Goal: Task Accomplishment & Management: Use online tool/utility

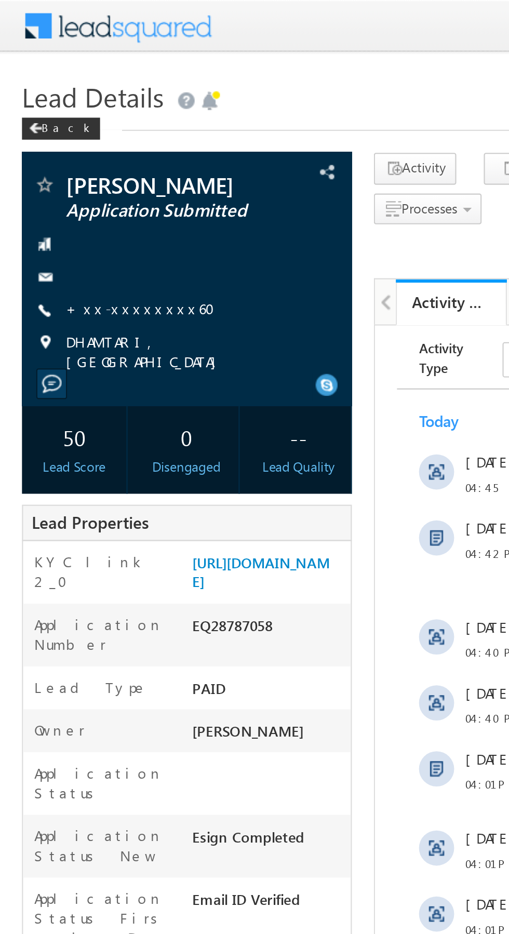
click at [62, 150] on link "+xx-xxxxxxxx60" at bounding box center [69, 145] width 77 height 9
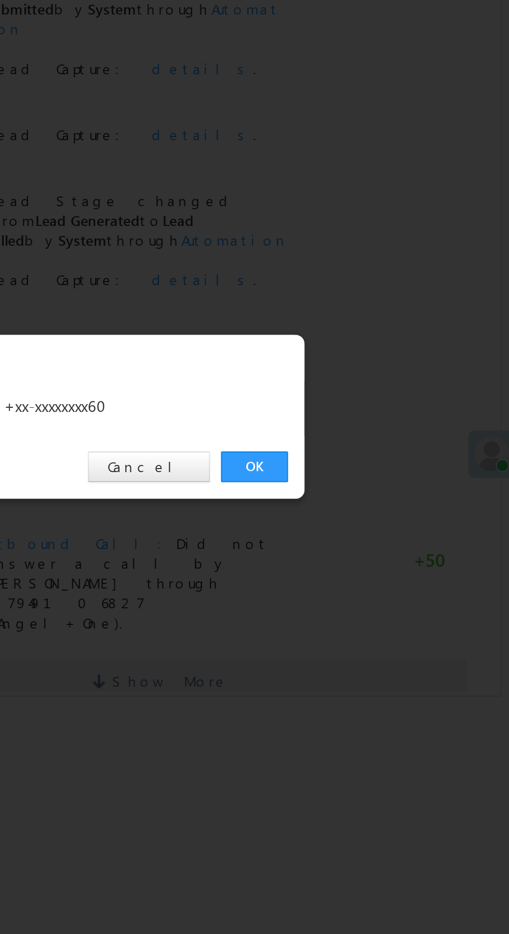
click at [380, 487] on link "OK" at bounding box center [382, 484] width 32 height 15
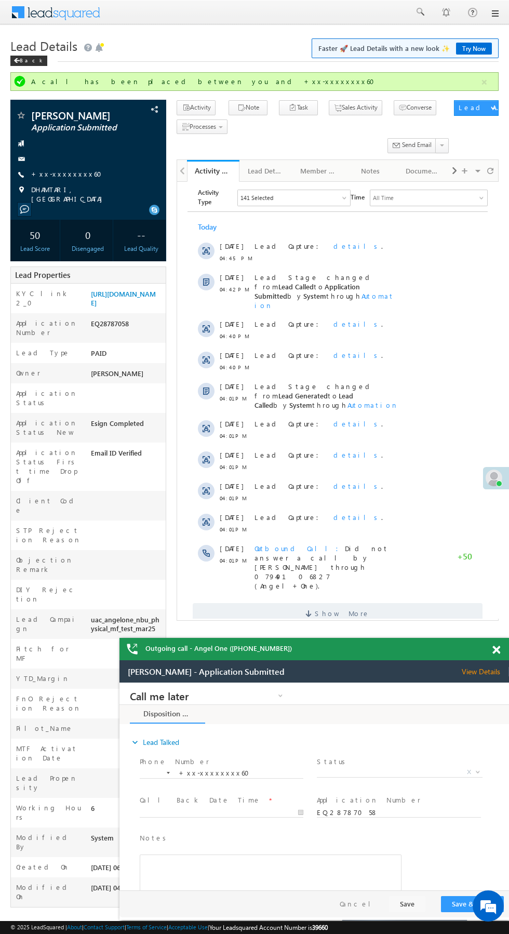
click at [318, 241] on div "Lead Capture: details ." at bounding box center [327, 245] width 145 height 9
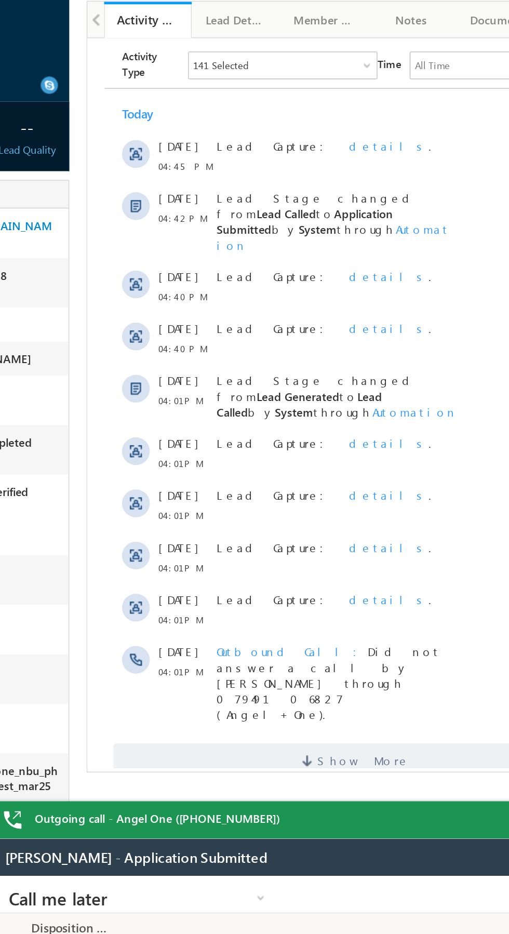
click at [244, 104] on span "details" at bounding box center [268, 101] width 48 height 9
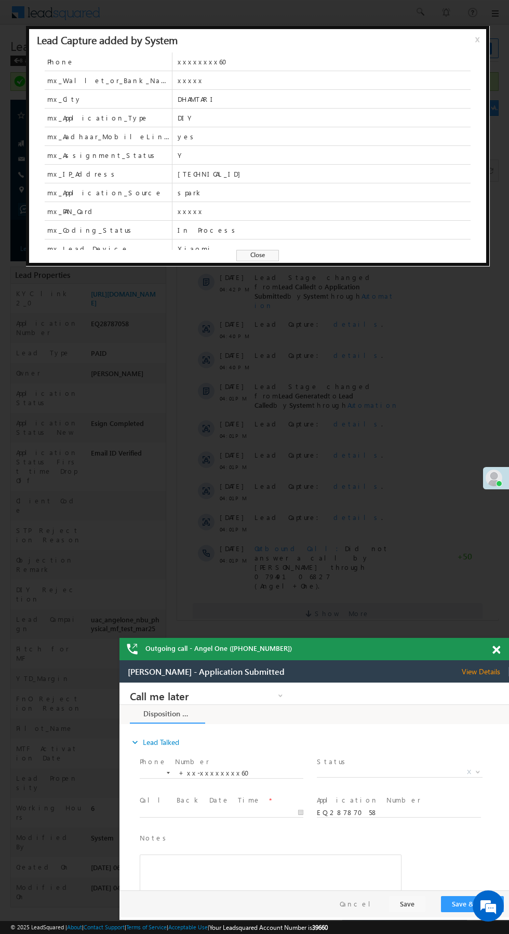
click at [475, 50] on span "x" at bounding box center [479, 43] width 8 height 19
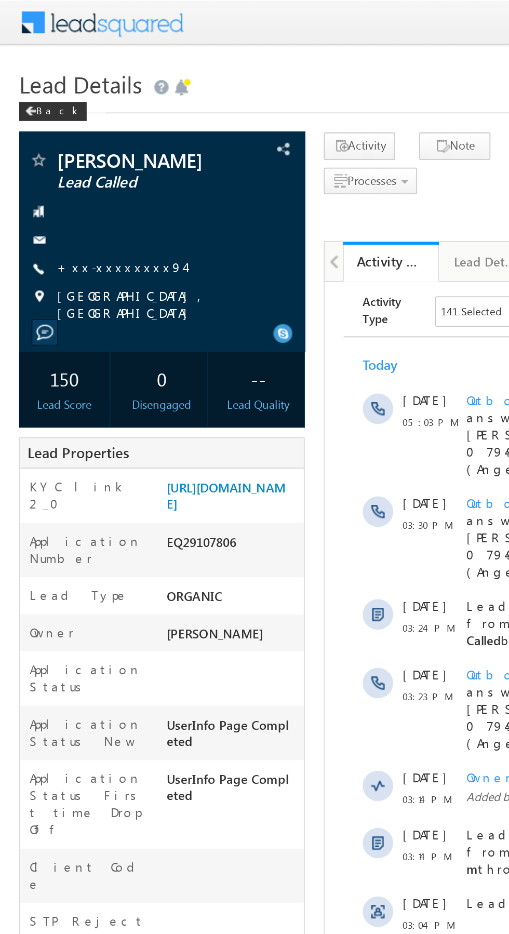
click at [63, 147] on link "+xx-xxxxxxxx94" at bounding box center [66, 145] width 70 height 9
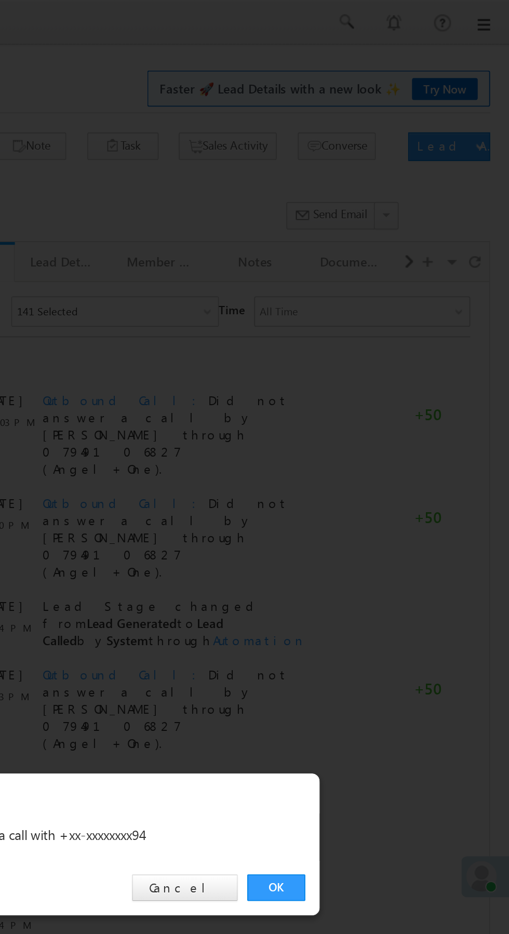
click at [382, 485] on link "OK" at bounding box center [382, 484] width 32 height 15
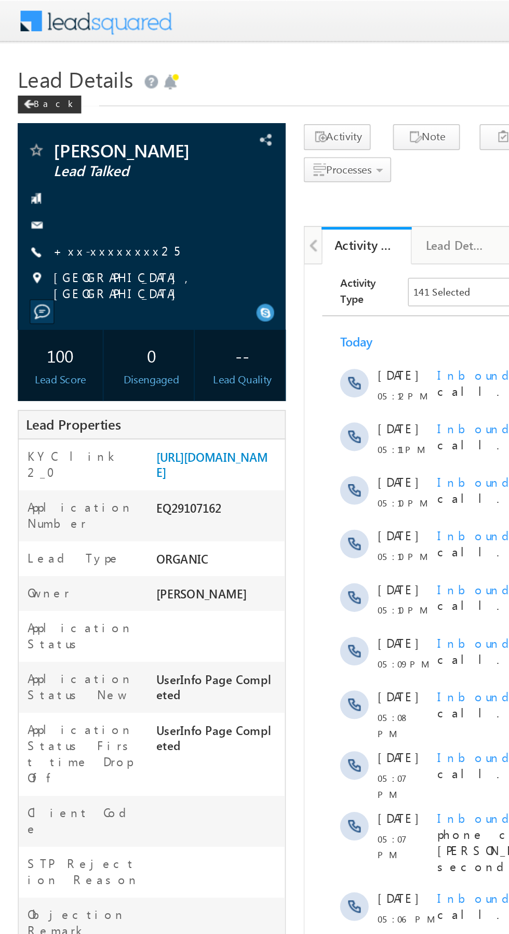
click at [62, 146] on link "+xx-xxxxxxxx25" at bounding box center [67, 145] width 73 height 9
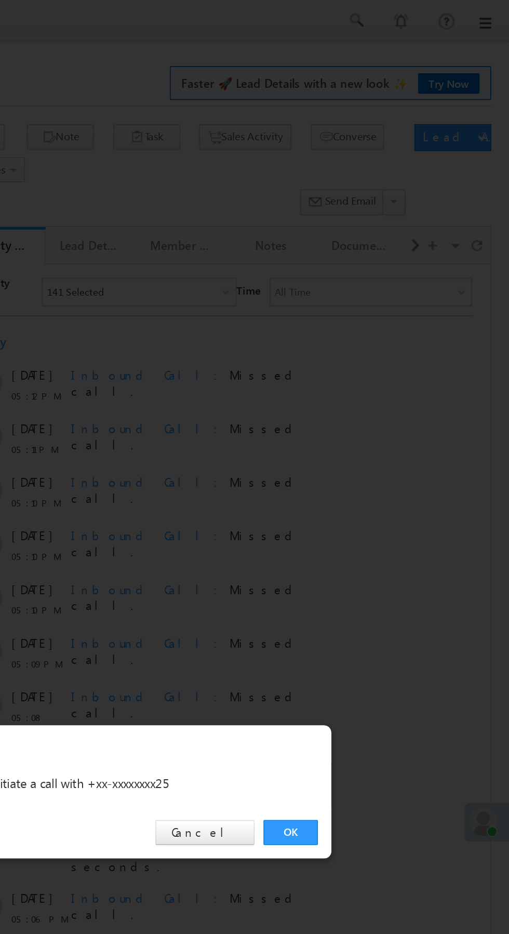
click at [389, 487] on link "OK" at bounding box center [382, 484] width 32 height 15
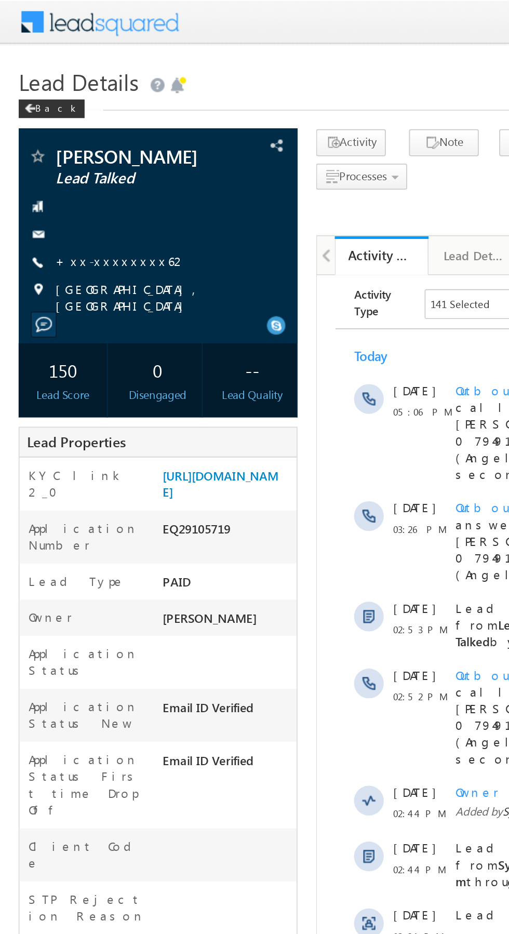
click at [64, 147] on link "+xx-xxxxxxxx62" at bounding box center [67, 145] width 73 height 9
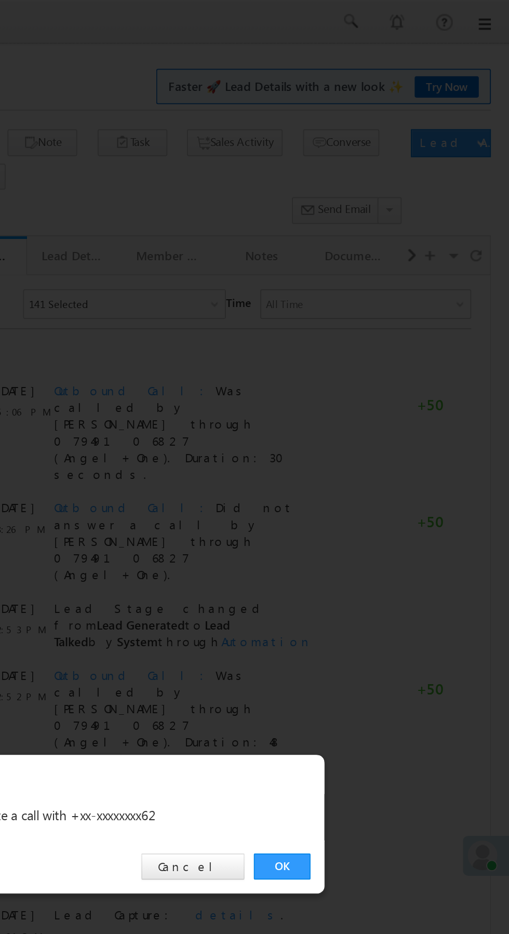
click at [389, 487] on link "OK" at bounding box center [382, 484] width 32 height 15
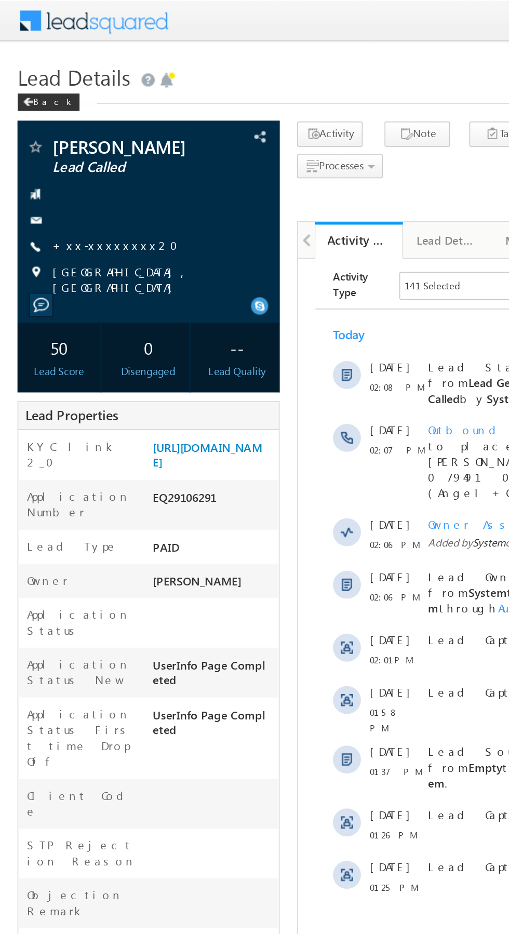
click at [62, 149] on link "+xx-xxxxxxxx20" at bounding box center [71, 145] width 81 height 9
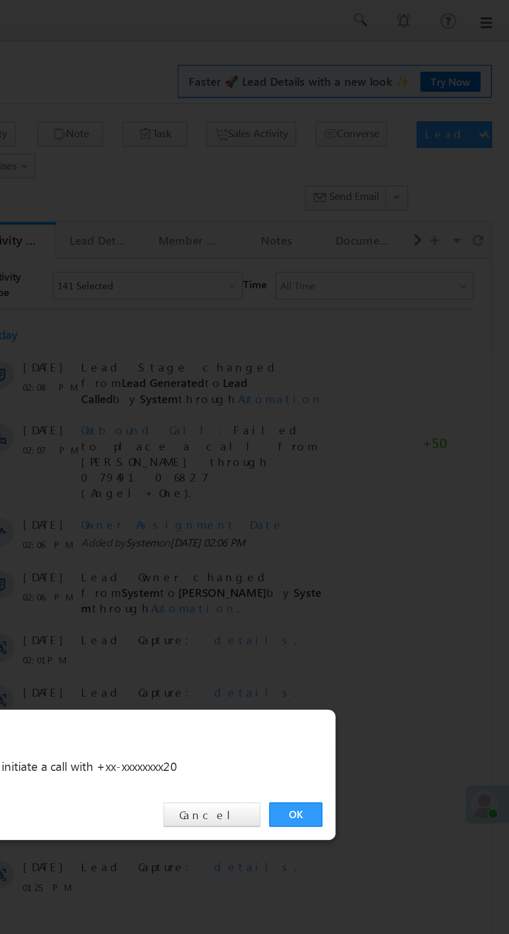
click at [382, 485] on link "OK" at bounding box center [382, 484] width 32 height 15
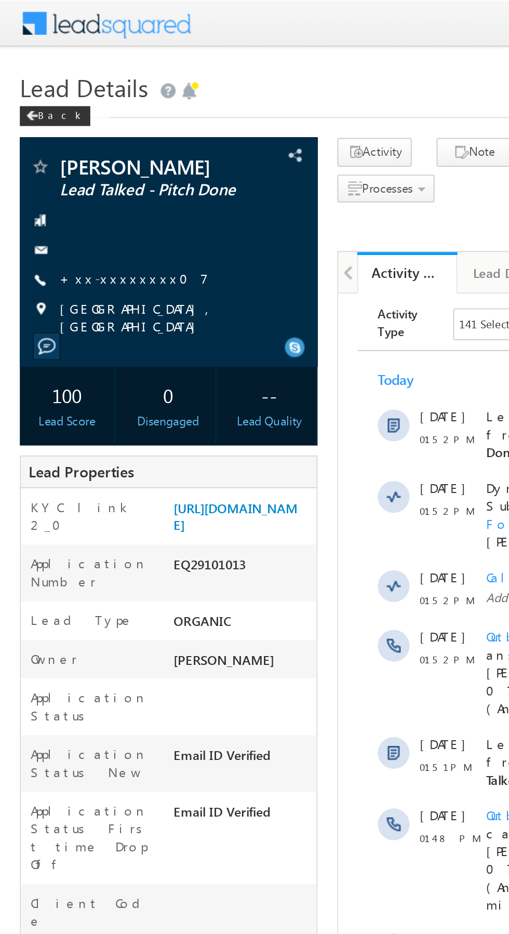
click at [62, 148] on link "+xx-xxxxxxxx07" at bounding box center [70, 145] width 78 height 9
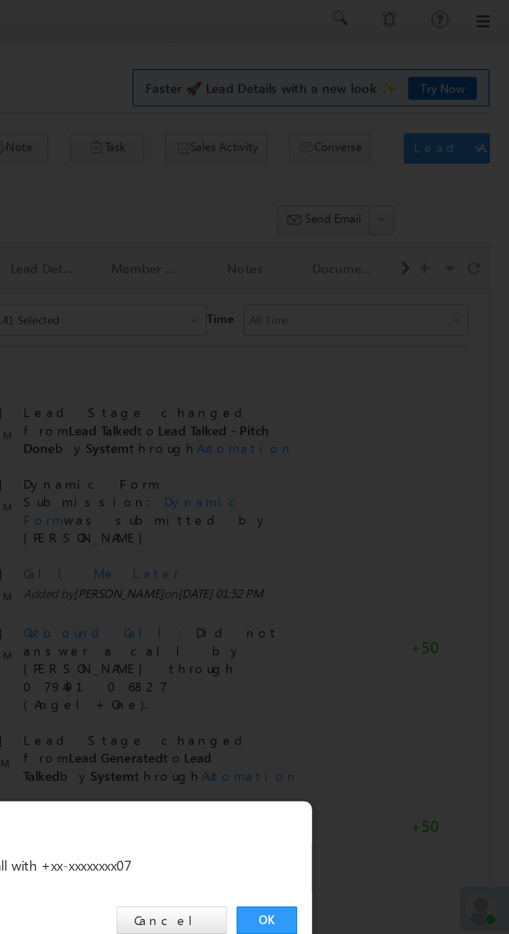
click at [384, 488] on link "OK" at bounding box center [382, 484] width 32 height 15
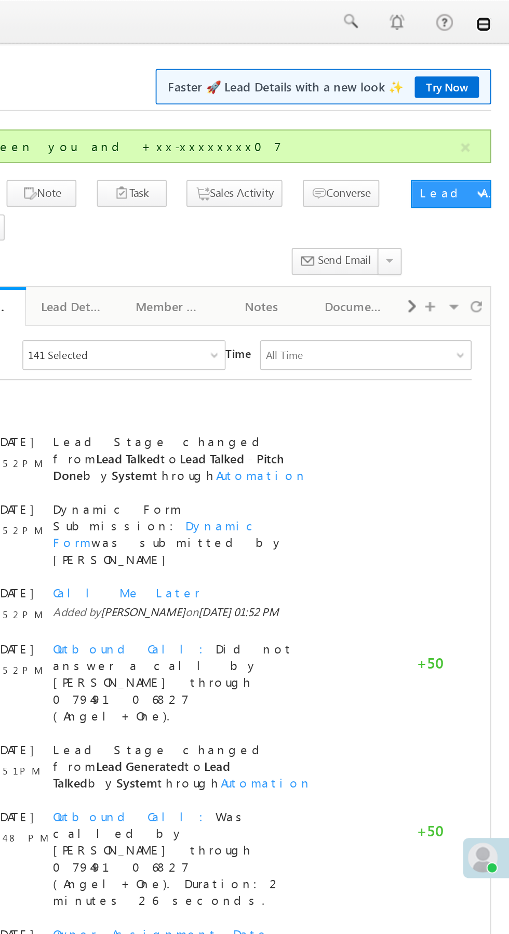
click at [495, 17] on link at bounding box center [494, 13] width 8 height 8
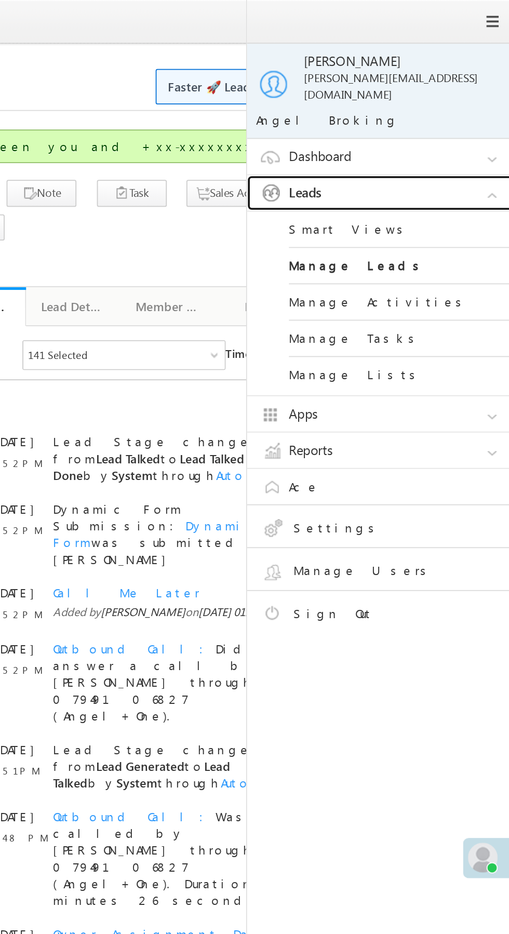
click at [456, 98] on link "Leads" at bounding box center [441, 108] width 156 height 20
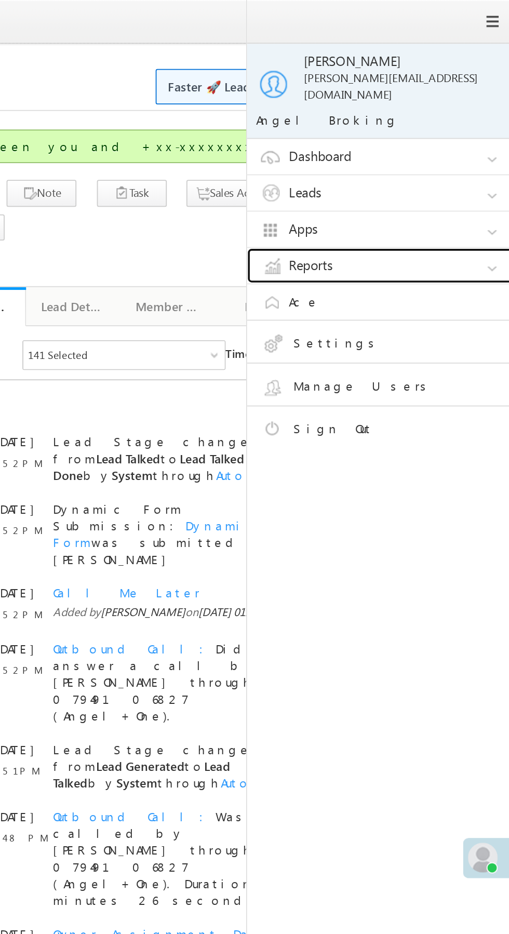
click at [448, 142] on link "Reports" at bounding box center [441, 148] width 156 height 20
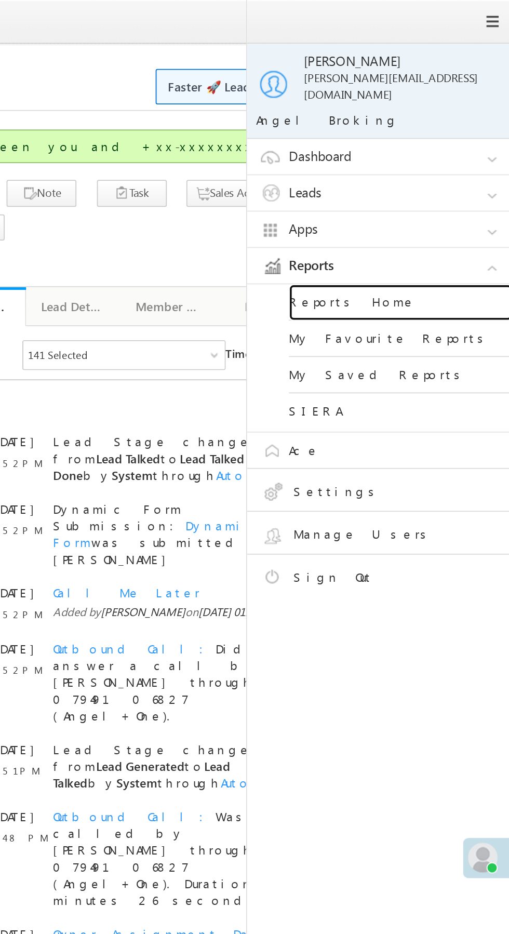
click at [444, 161] on link "Reports Home" at bounding box center [448, 168] width 125 height 20
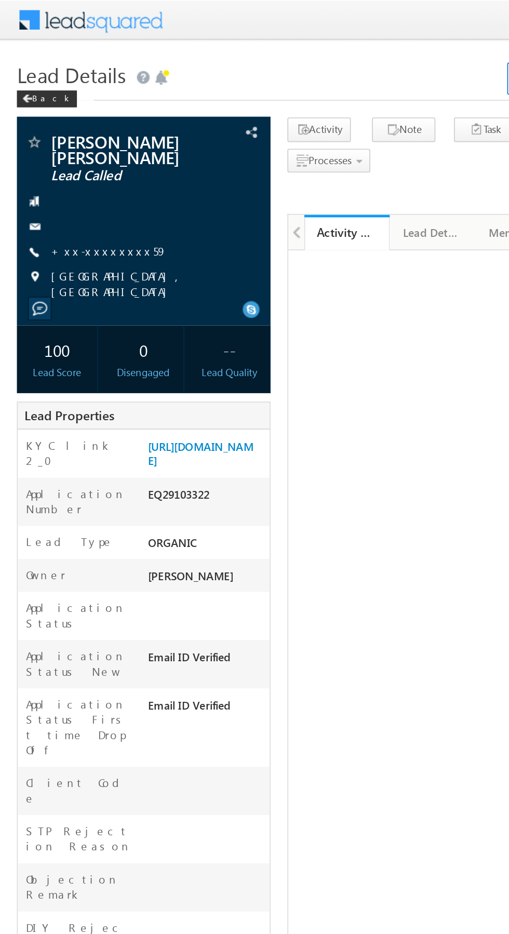
click at [65, 158] on link "+xx-xxxxxxxx59" at bounding box center [67, 154] width 72 height 9
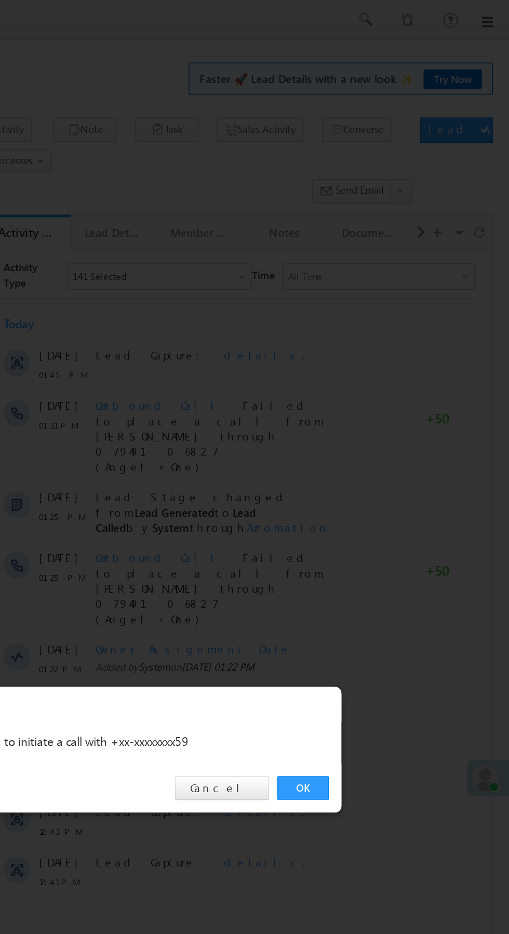
click at [380, 483] on link "OK" at bounding box center [382, 484] width 32 height 15
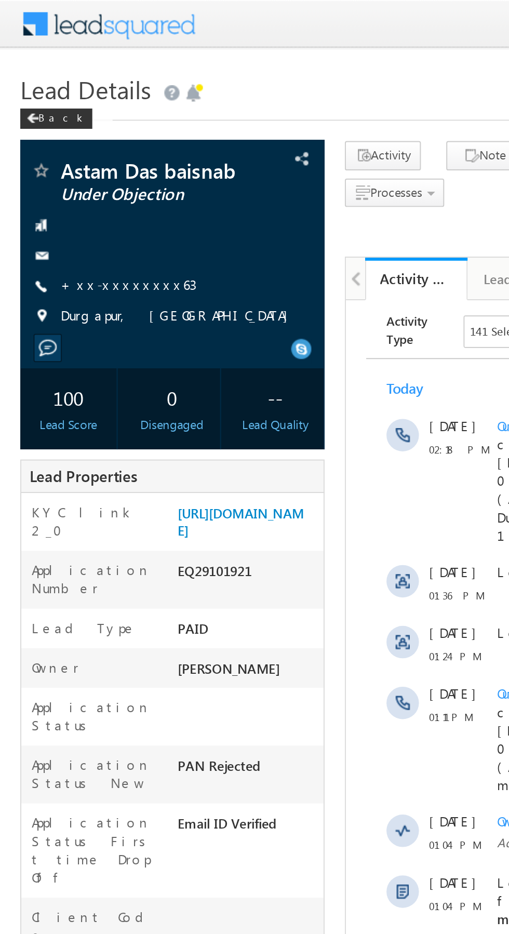
click at [61, 147] on link "+xx-xxxxxxxx63" at bounding box center [66, 145] width 70 height 9
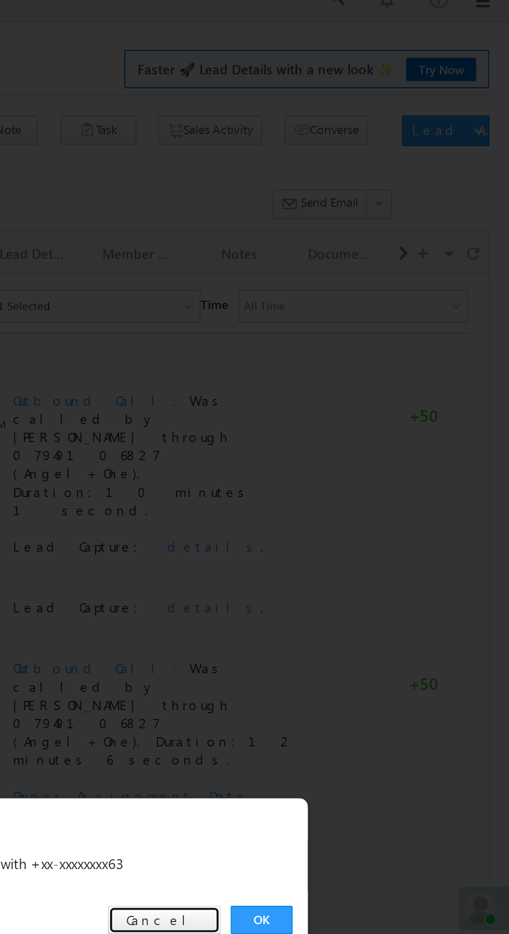
click at [341, 485] on link "Cancel" at bounding box center [332, 484] width 58 height 15
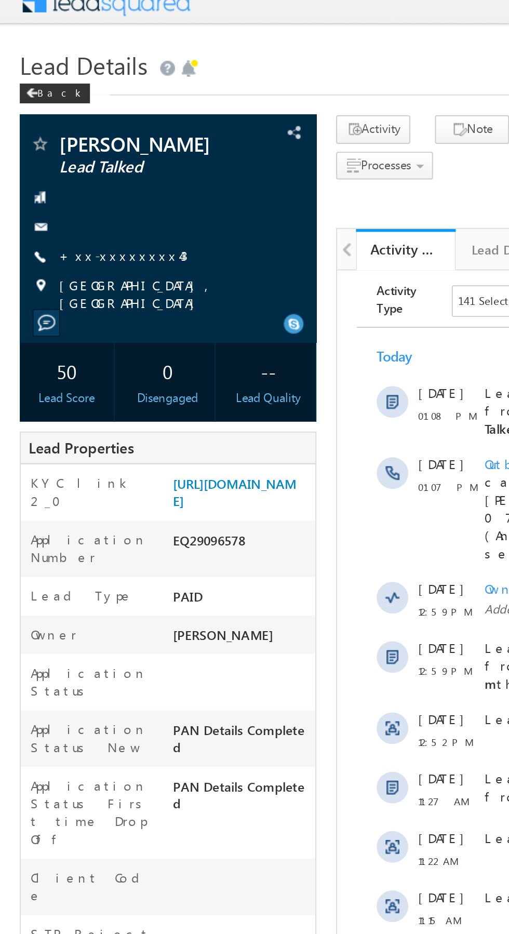
click at [63, 147] on link "+xx-xxxxxxxx43" at bounding box center [65, 145] width 68 height 9
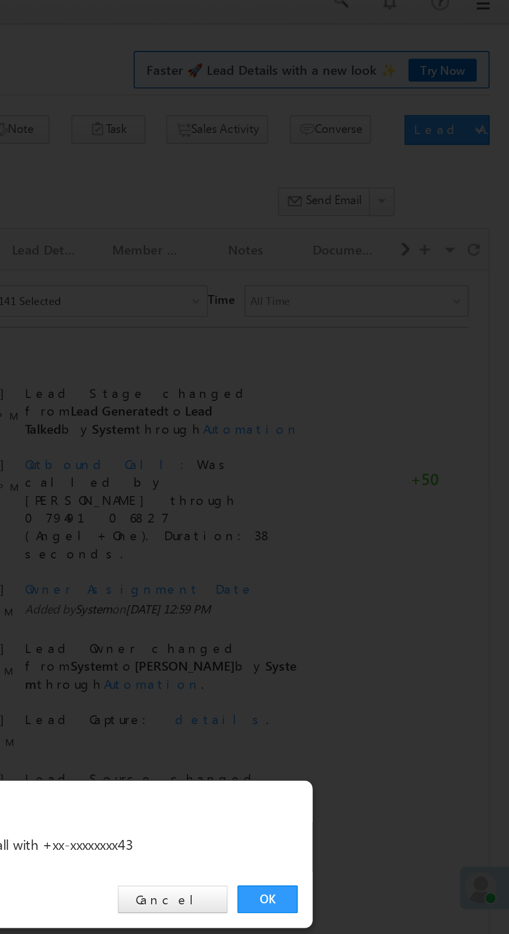
click at [382, 485] on link "OK" at bounding box center [382, 484] width 32 height 15
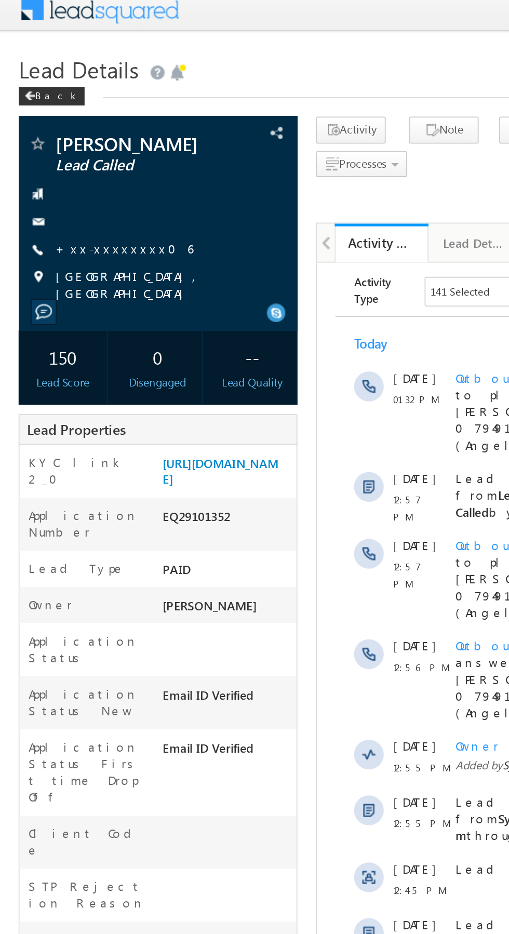
click at [67, 150] on link "+xx-xxxxxxxx06" at bounding box center [69, 145] width 77 height 9
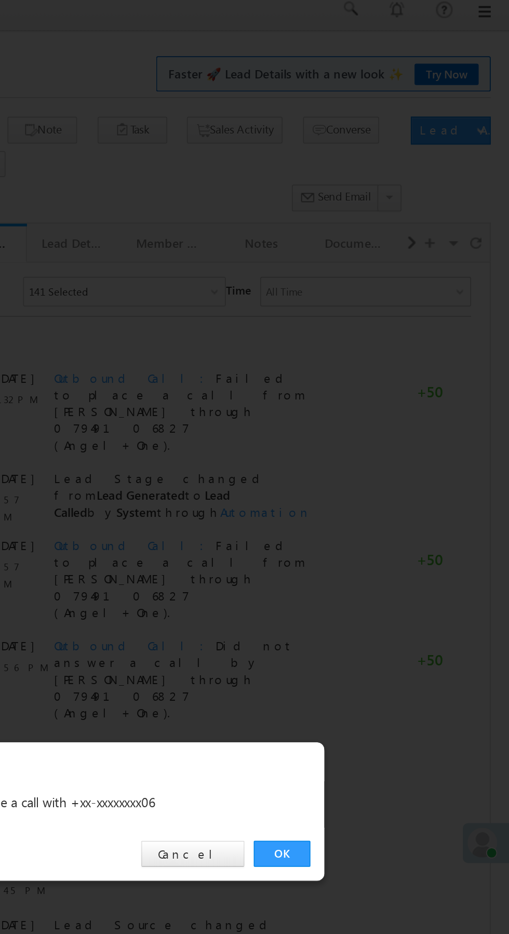
click at [387, 486] on link "OK" at bounding box center [382, 484] width 32 height 15
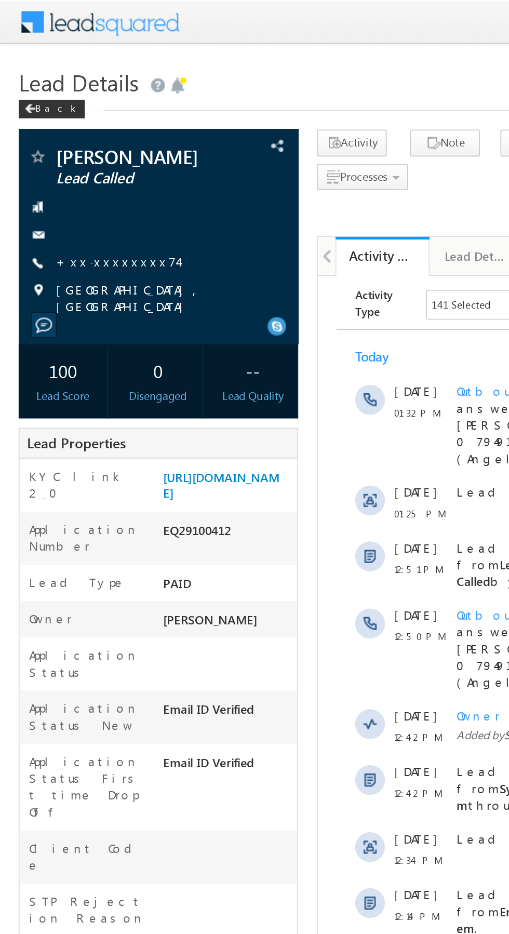
click at [64, 145] on link "+xx-xxxxxxxx74" at bounding box center [65, 145] width 68 height 9
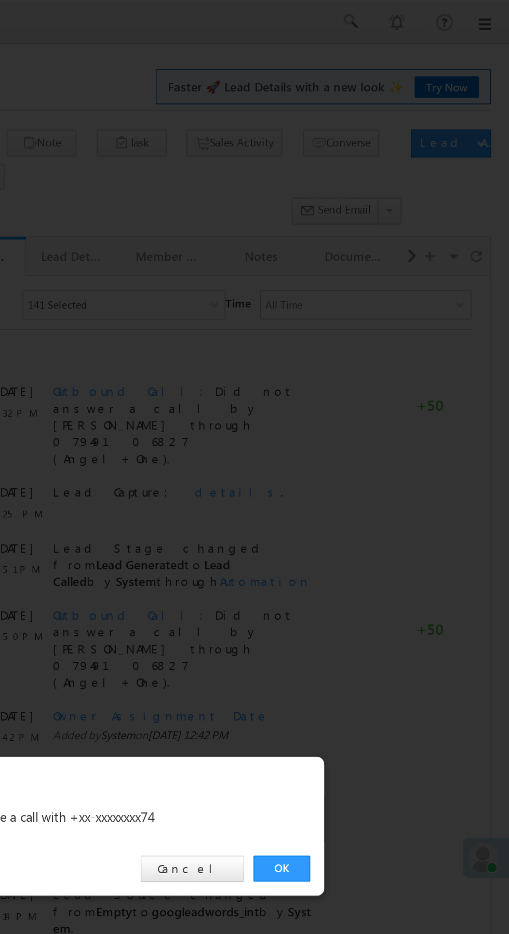
click at [388, 486] on link "OK" at bounding box center [382, 484] width 32 height 15
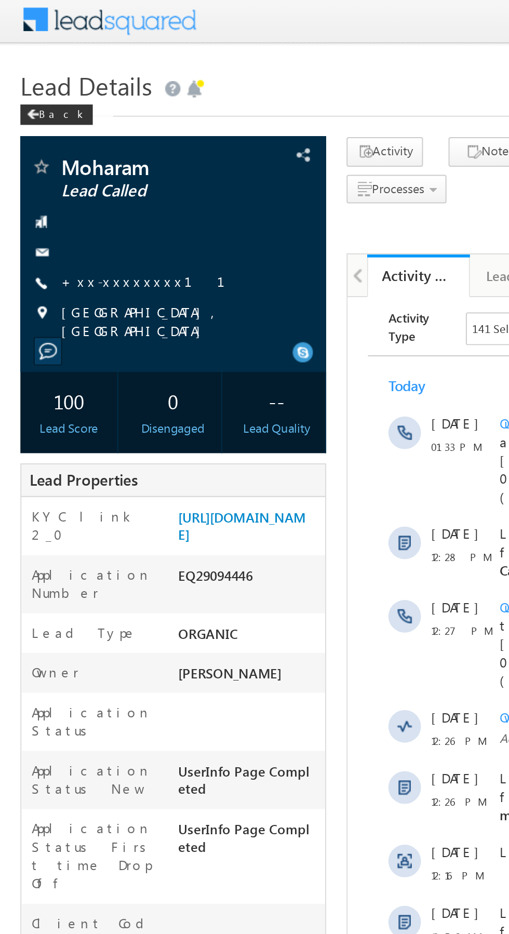
click at [60, 147] on link "+xx-xxxxxxxx11" at bounding box center [79, 145] width 96 height 9
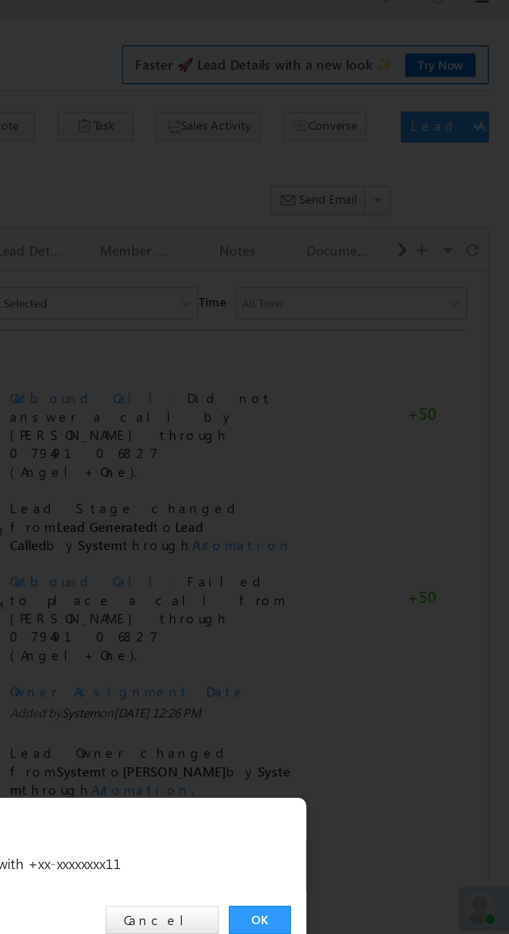
click at [386, 487] on link "OK" at bounding box center [382, 484] width 32 height 15
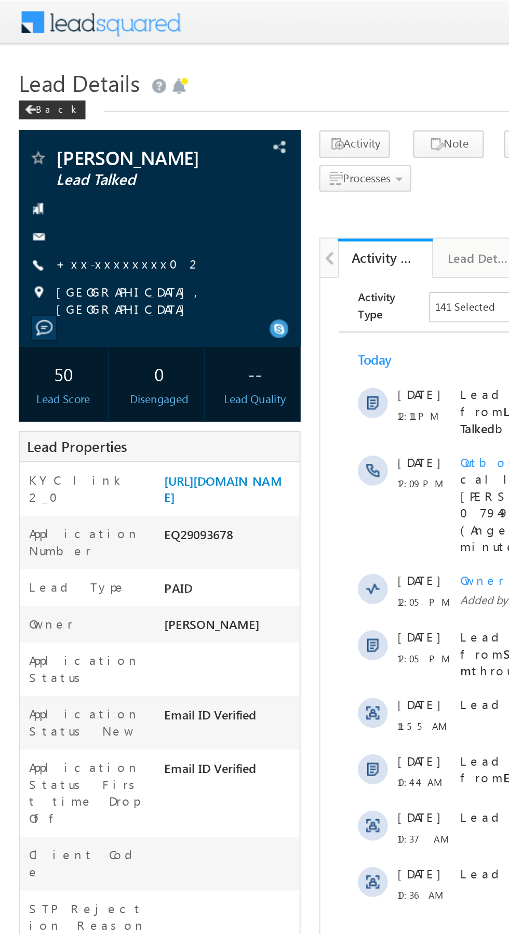
click at [65, 147] on link "+xx-xxxxxxxx02" at bounding box center [71, 145] width 81 height 9
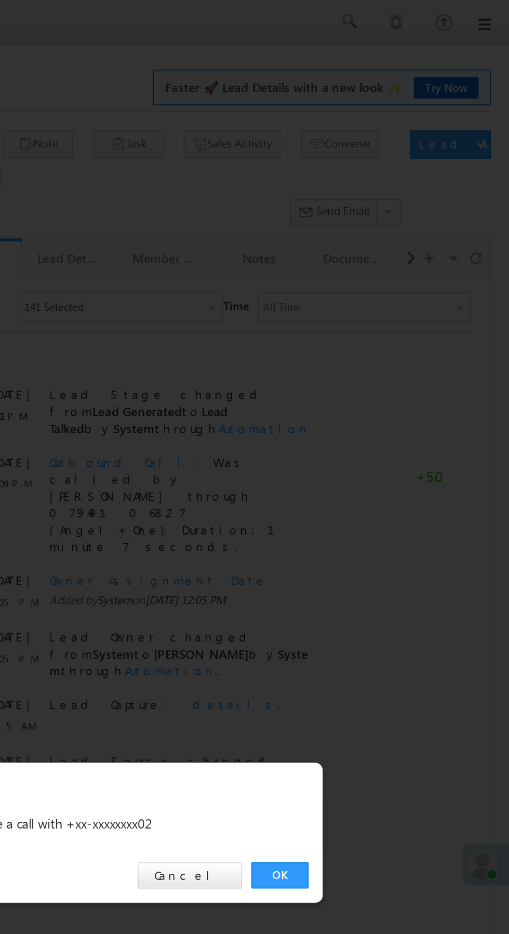
click at [388, 486] on link "OK" at bounding box center [382, 484] width 32 height 15
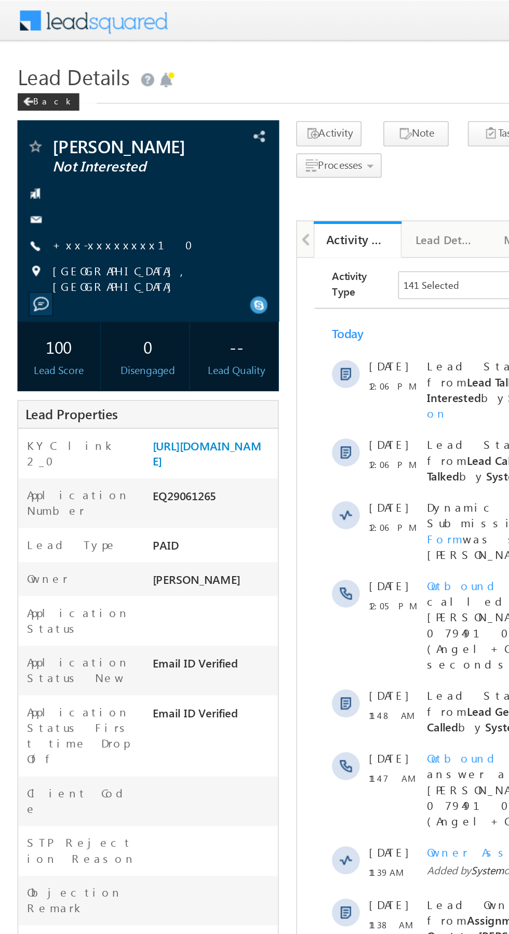
click at [70, 149] on link "+xx-xxxxxxxx10" at bounding box center [76, 145] width 90 height 9
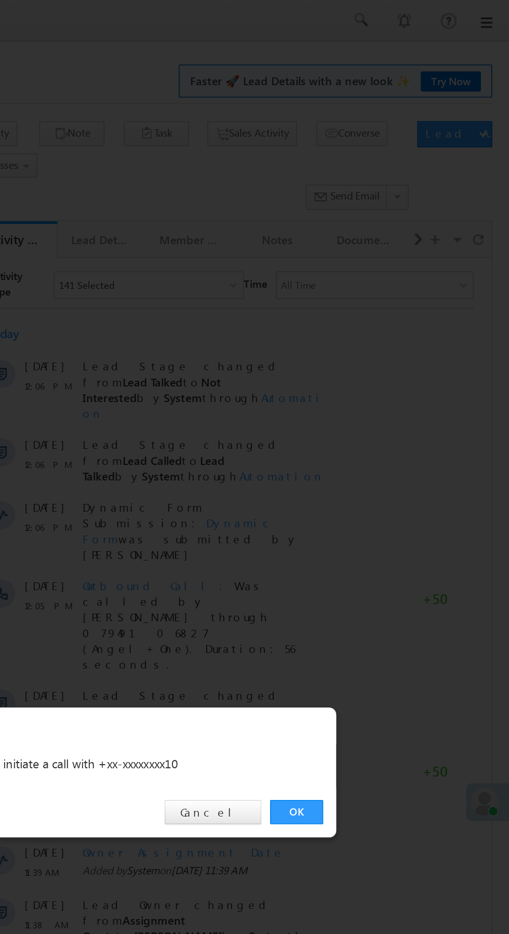
click at [382, 485] on link "OK" at bounding box center [382, 484] width 32 height 15
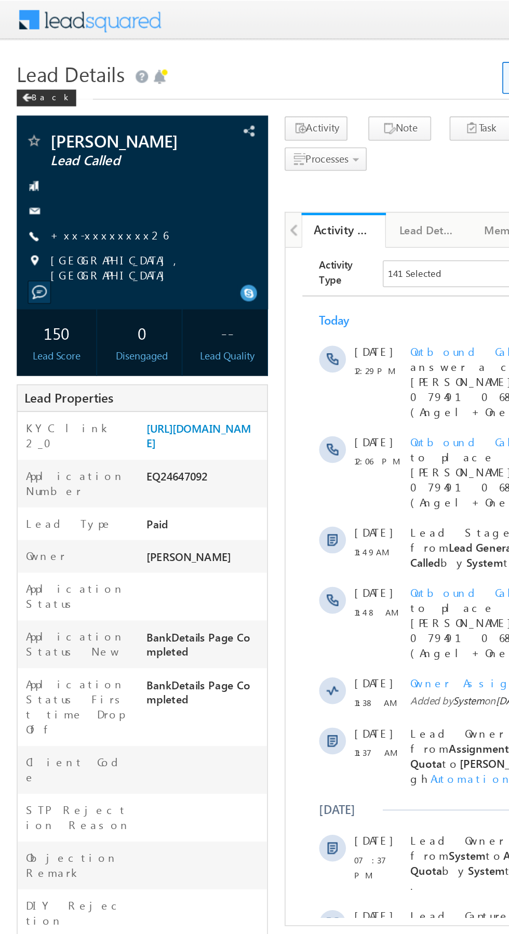
click at [61, 148] on link "+xx-xxxxxxxx26" at bounding box center [67, 145] width 73 height 9
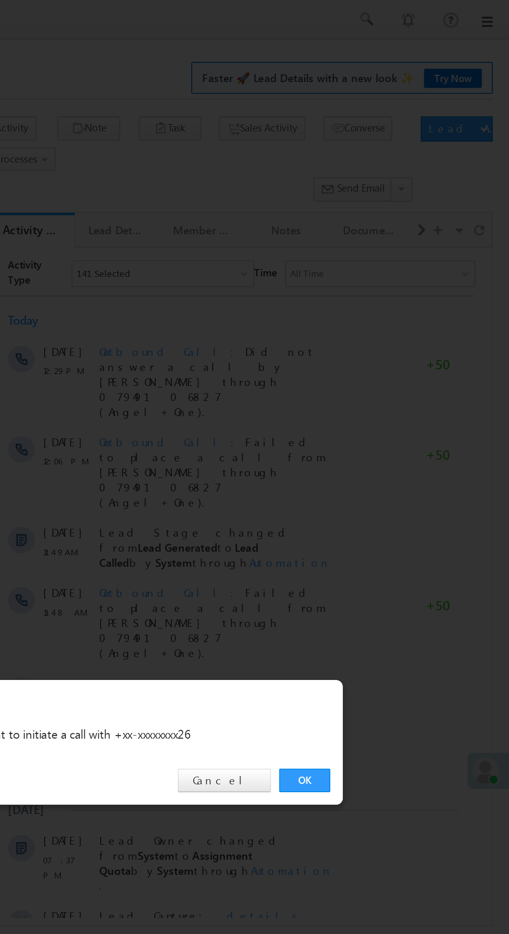
click at [383, 494] on div "OK Cancel" at bounding box center [260, 485] width 291 height 30
click at [383, 488] on link "OK" at bounding box center [382, 484] width 32 height 15
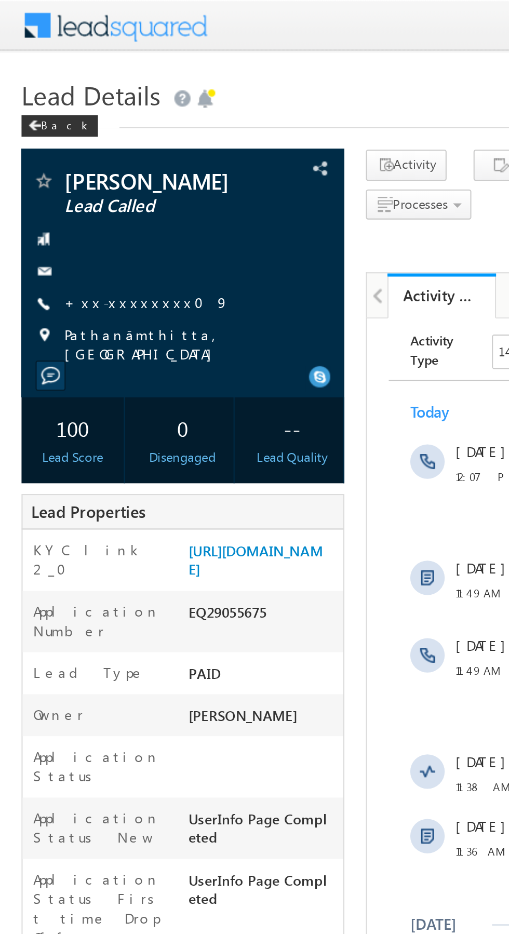
click at [65, 150] on link "+xx-xxxxxxxx09" at bounding box center [70, 145] width 79 height 9
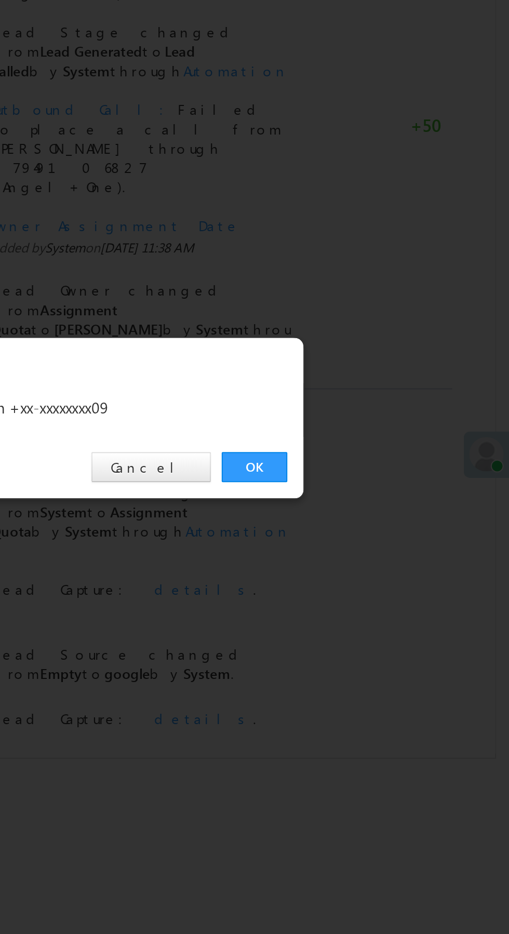
click at [384, 484] on link "OK" at bounding box center [382, 484] width 32 height 15
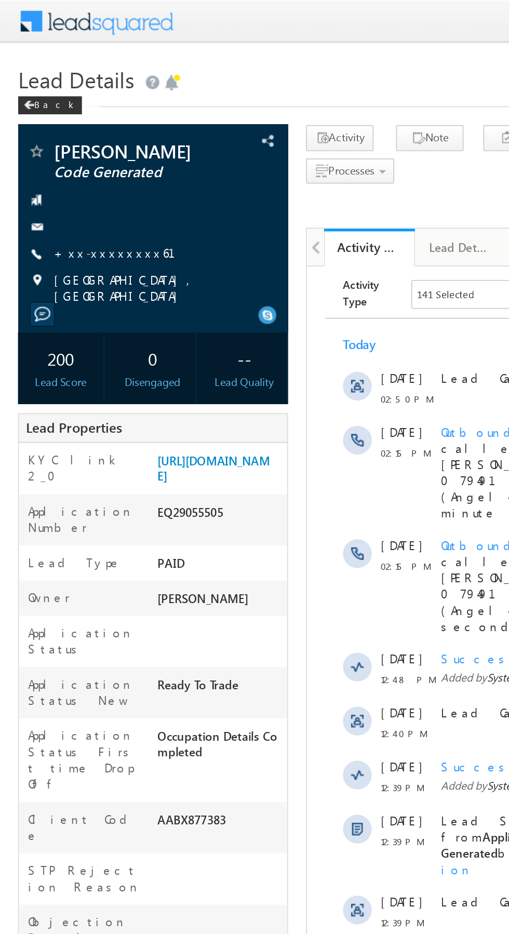
click at [67, 149] on link "+xx-xxxxxxxx61" at bounding box center [72, 145] width 83 height 9
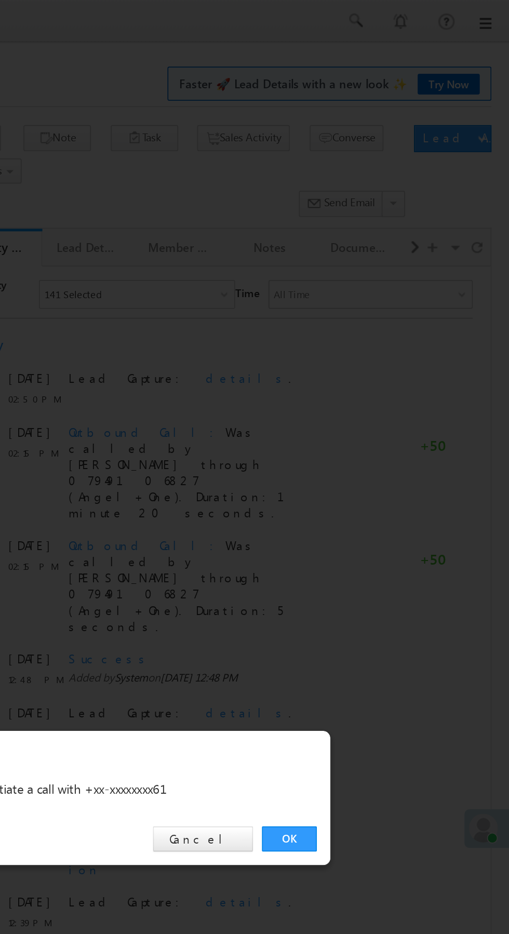
click at [386, 485] on link "OK" at bounding box center [382, 484] width 32 height 15
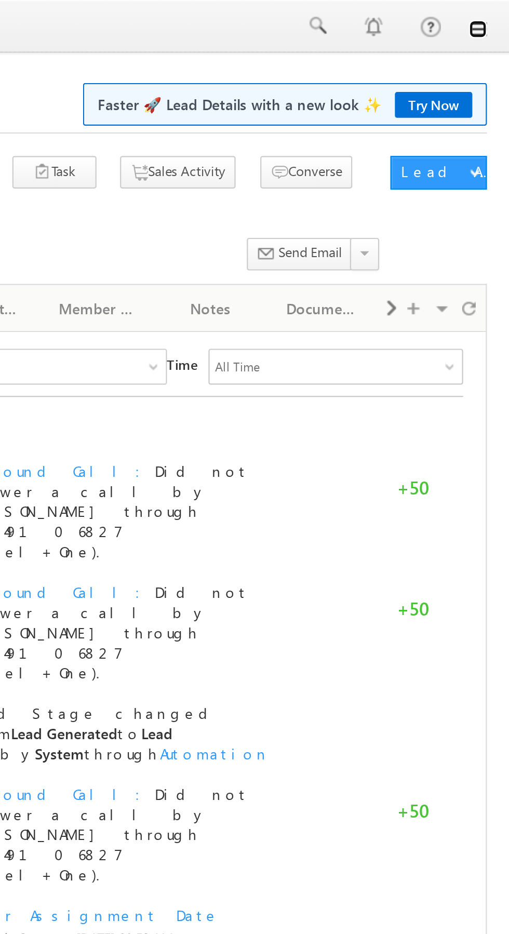
click at [495, 15] on link at bounding box center [494, 13] width 8 height 8
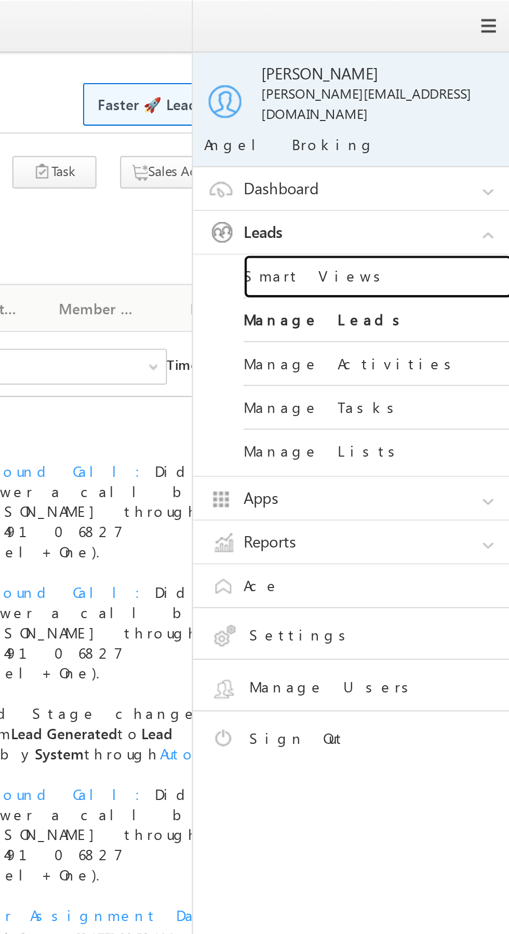
click at [452, 123] on link "Smart Views" at bounding box center [448, 128] width 125 height 20
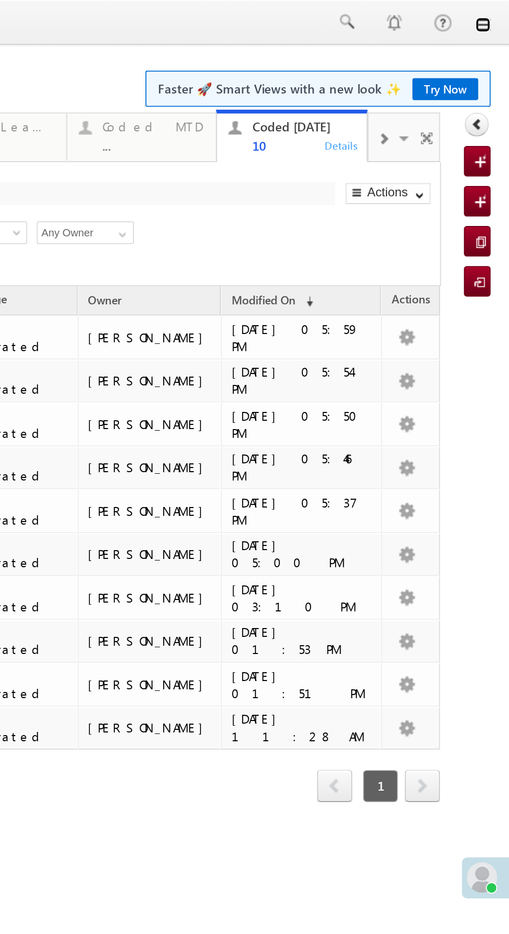
click at [70, 17] on link at bounding box center [70, 13] width 8 height 8
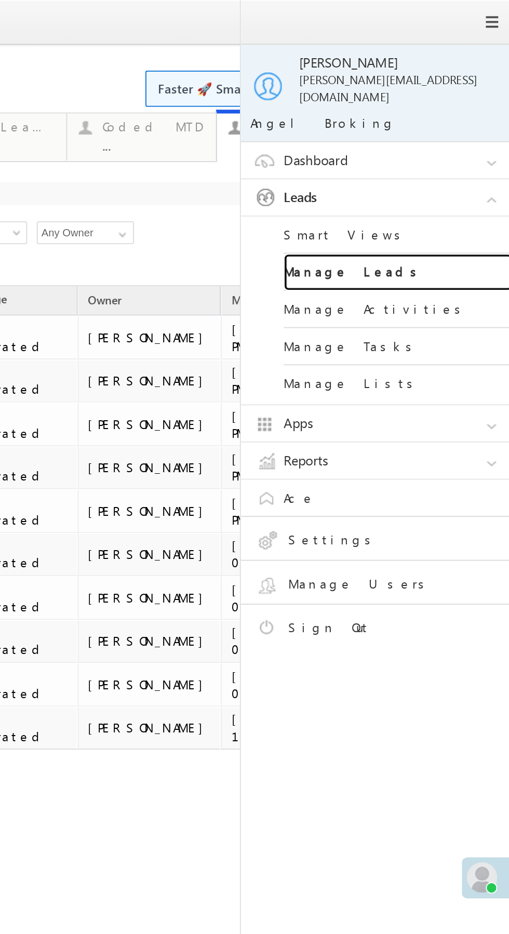
click at [30, 138] on link "Manage Leads" at bounding box center [24, 148] width 125 height 20
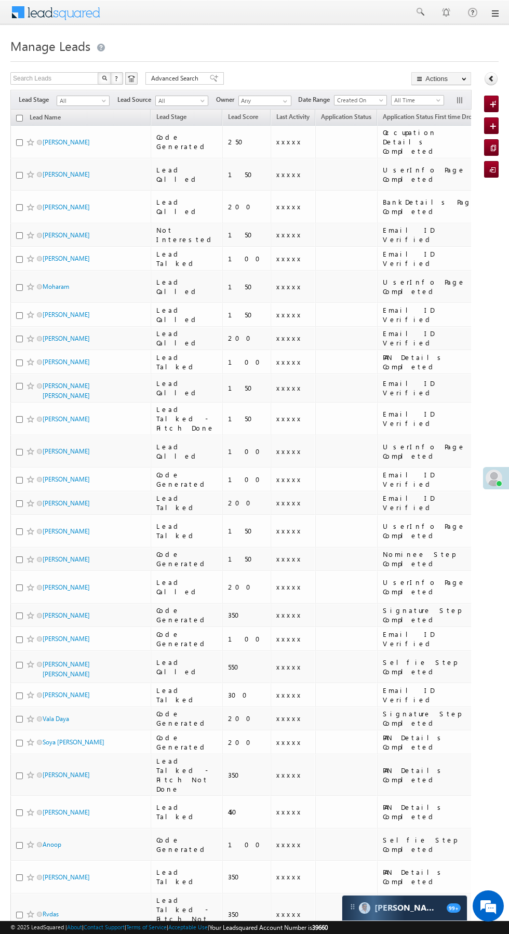
click at [311, 931] on span "Your Leadsquared Account Number is 39660" at bounding box center [268, 928] width 118 height 8
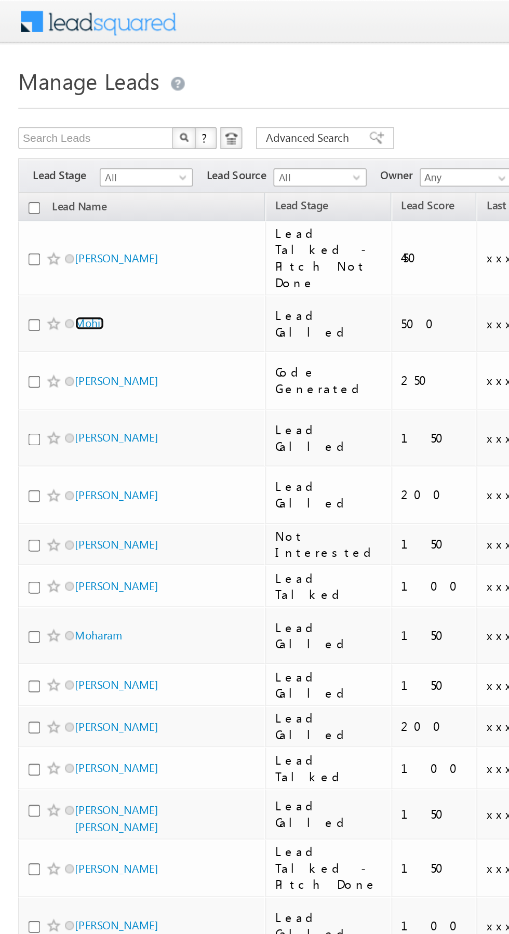
click at [55, 180] on link "Mohit" at bounding box center [51, 184] width 17 height 8
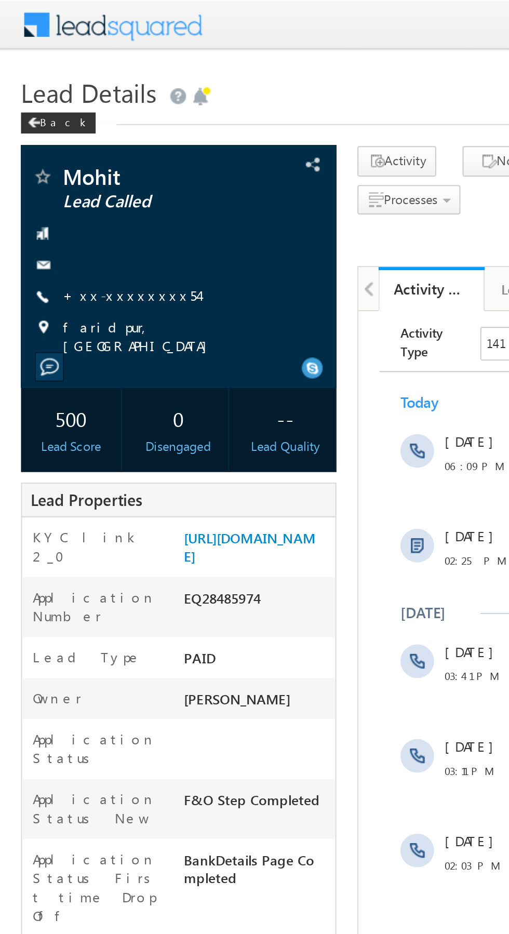
click at [62, 150] on link "+xx-xxxxxxxx54" at bounding box center [64, 145] width 67 height 9
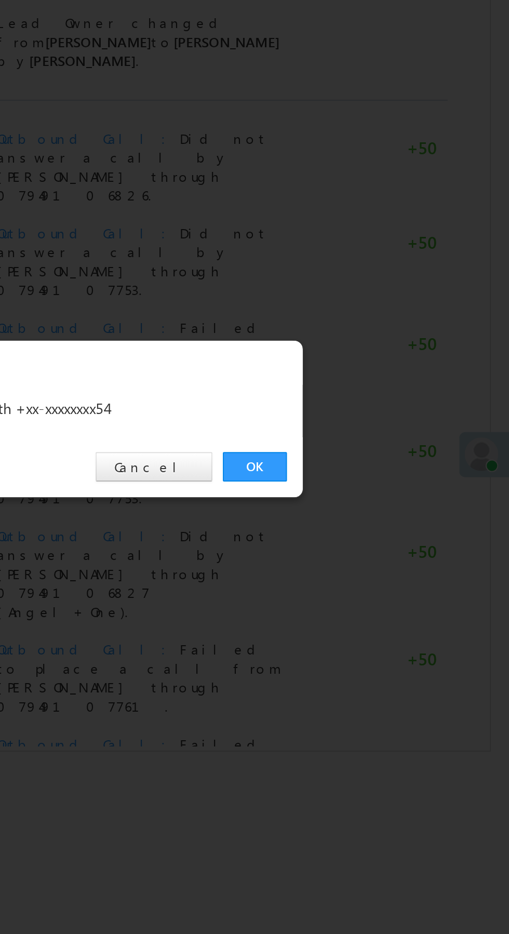
click at [382, 483] on link "OK" at bounding box center [382, 484] width 32 height 15
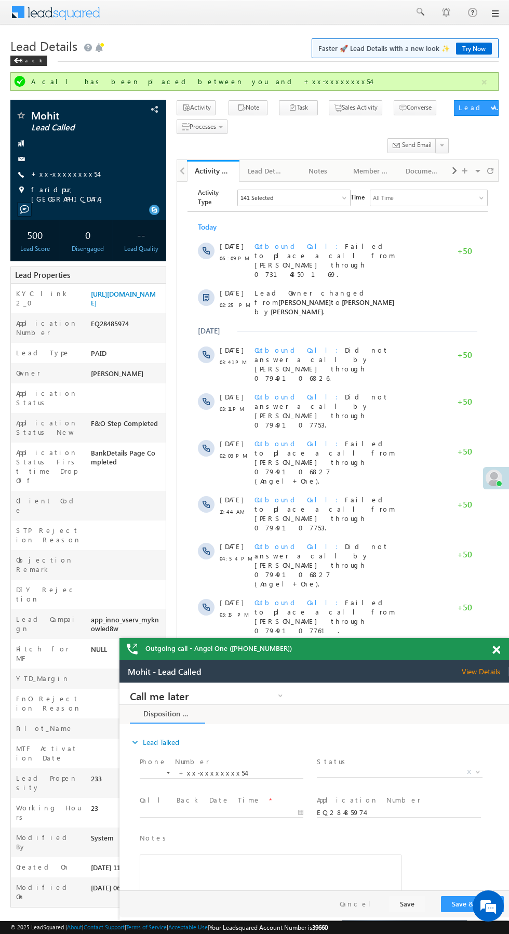
click at [375, 392] on span "Outbound Call Did not answer a call by Banesinh Sisodiya through 07949107753." at bounding box center [322, 410] width 134 height 37
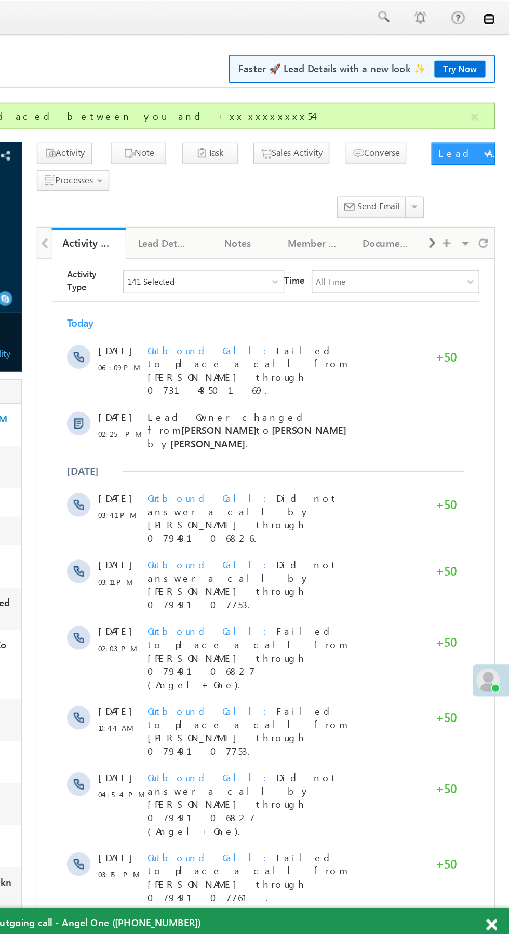
click at [495, 16] on link at bounding box center [494, 13] width 8 height 8
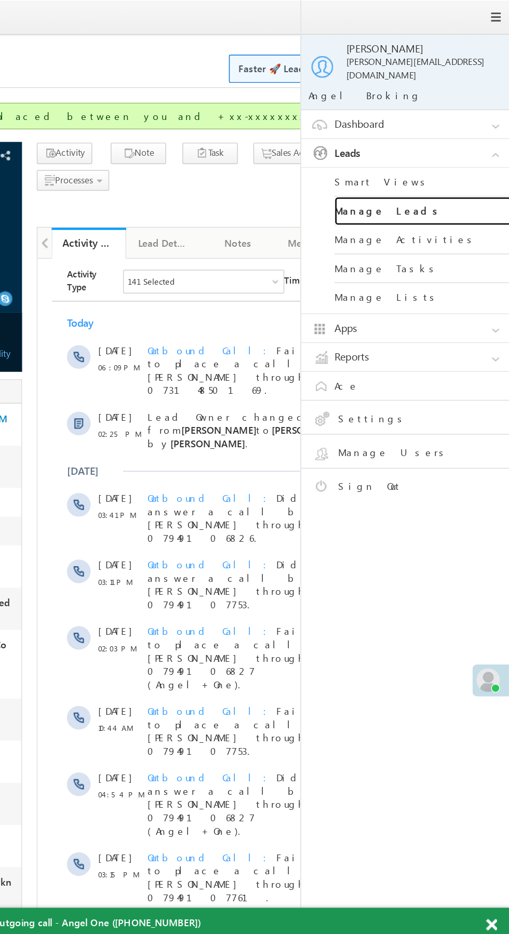
click at [456, 141] on link "Manage Leads" at bounding box center [448, 148] width 125 height 20
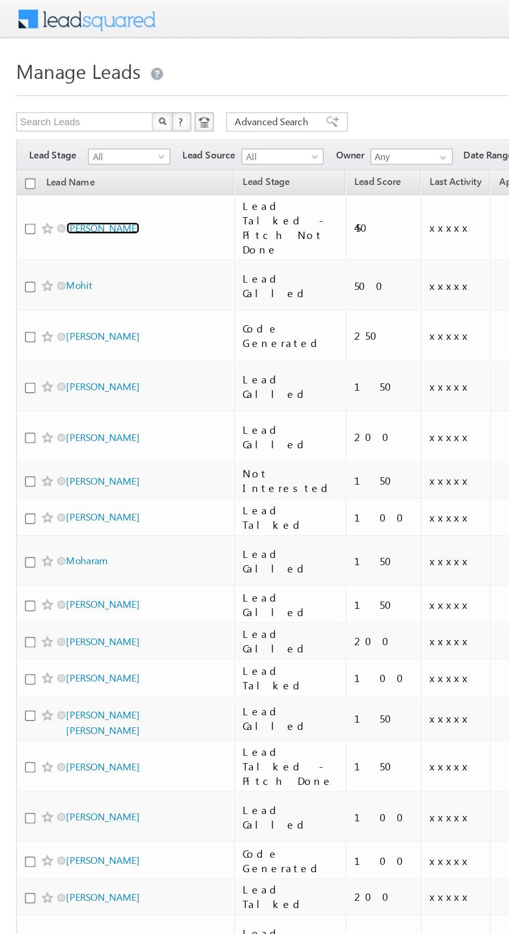
click at [62, 150] on link "Mohit Singha" at bounding box center [66, 147] width 47 height 8
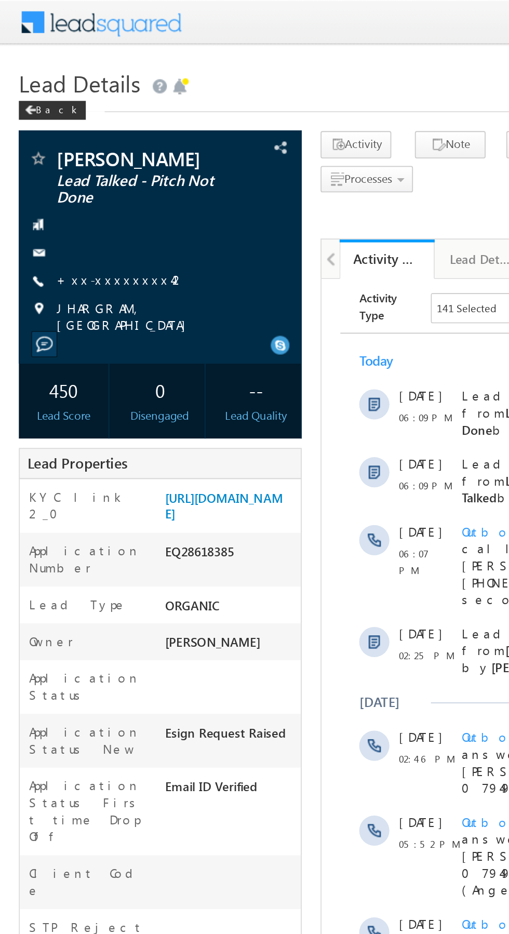
click at [55, 158] on link "+xx-xxxxxxxx42" at bounding box center [66, 154] width 71 height 9
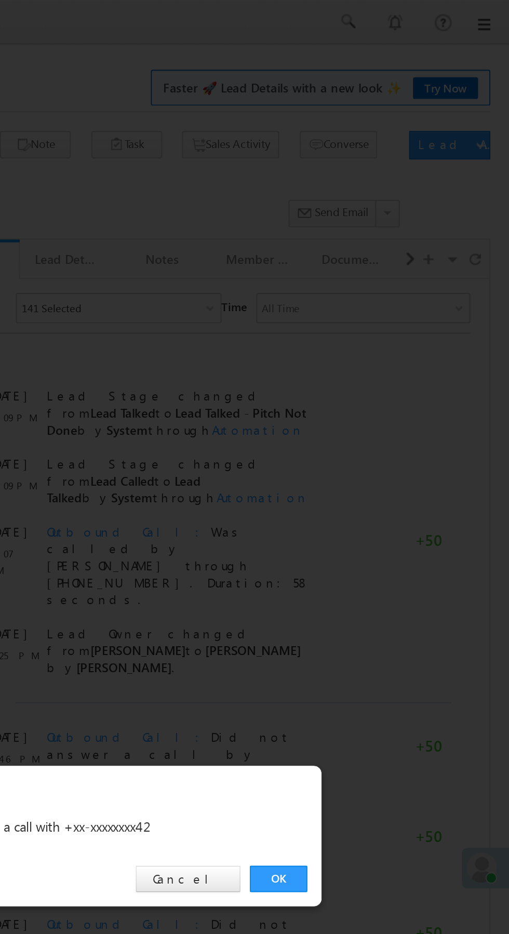
click at [378, 485] on link "OK" at bounding box center [382, 484] width 32 height 15
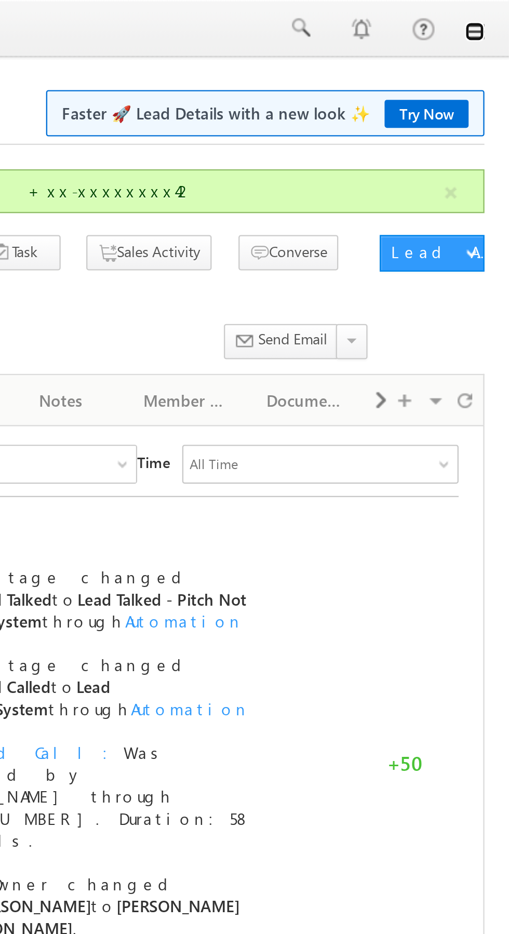
click at [495, 17] on link at bounding box center [494, 13] width 8 height 8
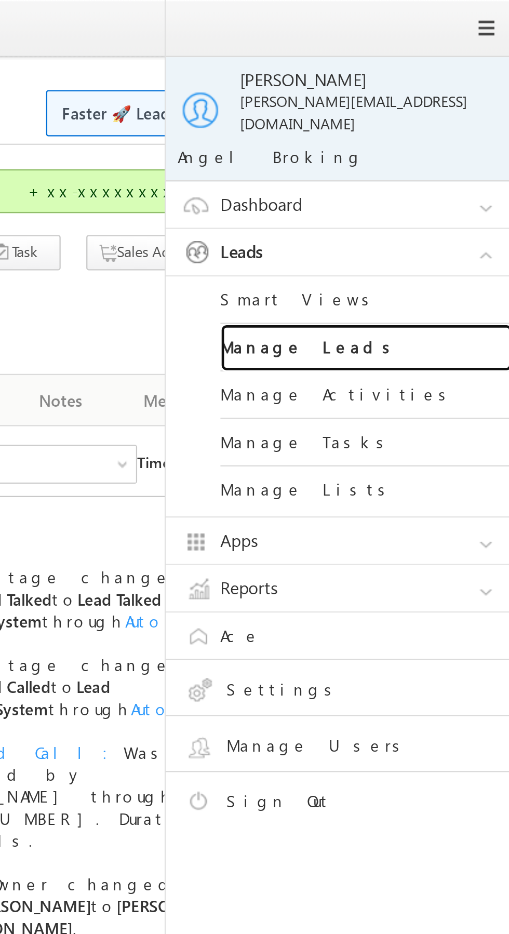
click at [455, 141] on link "Manage Leads" at bounding box center [448, 148] width 125 height 20
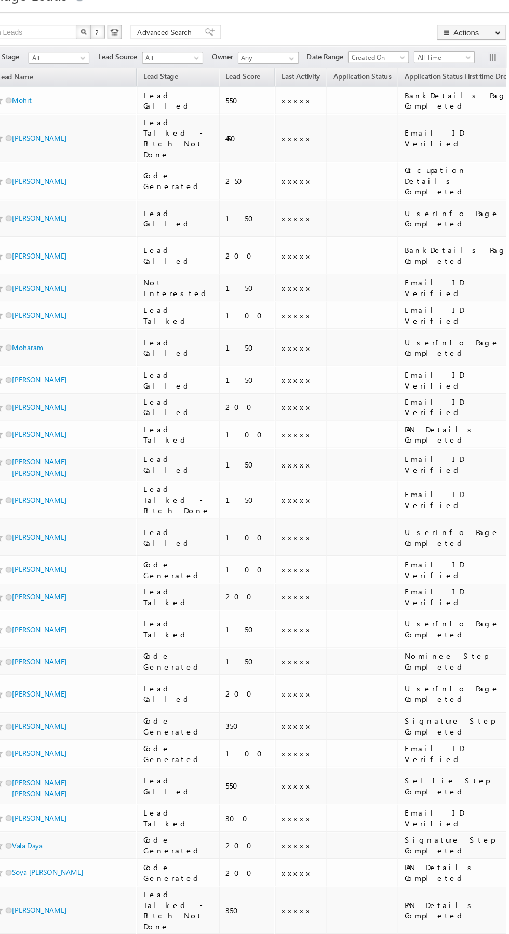
scroll to position [0, 1]
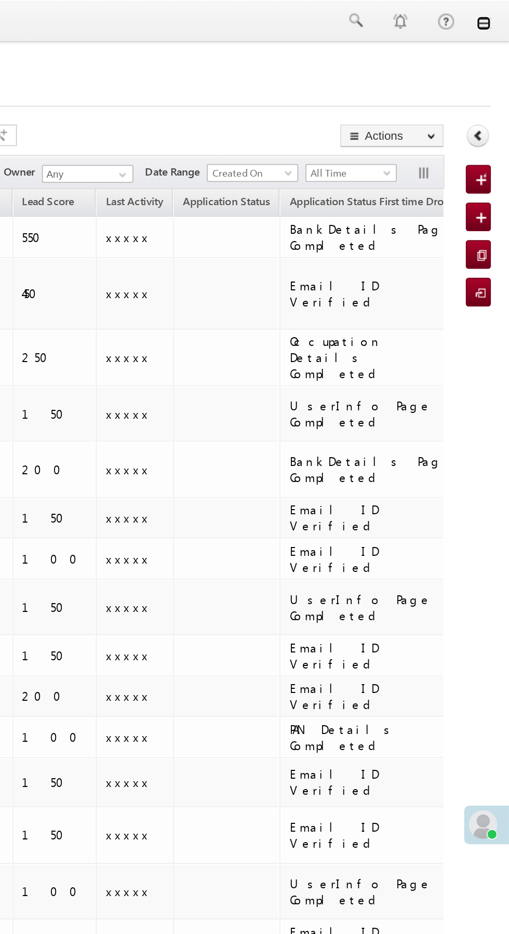
click at [495, 15] on link at bounding box center [494, 13] width 8 height 8
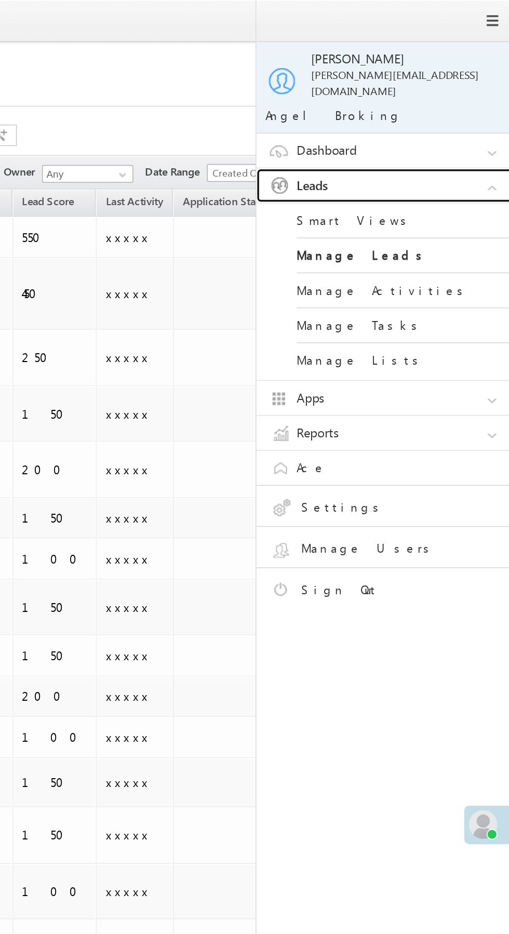
click at [462, 98] on link "Leads" at bounding box center [441, 108] width 156 height 20
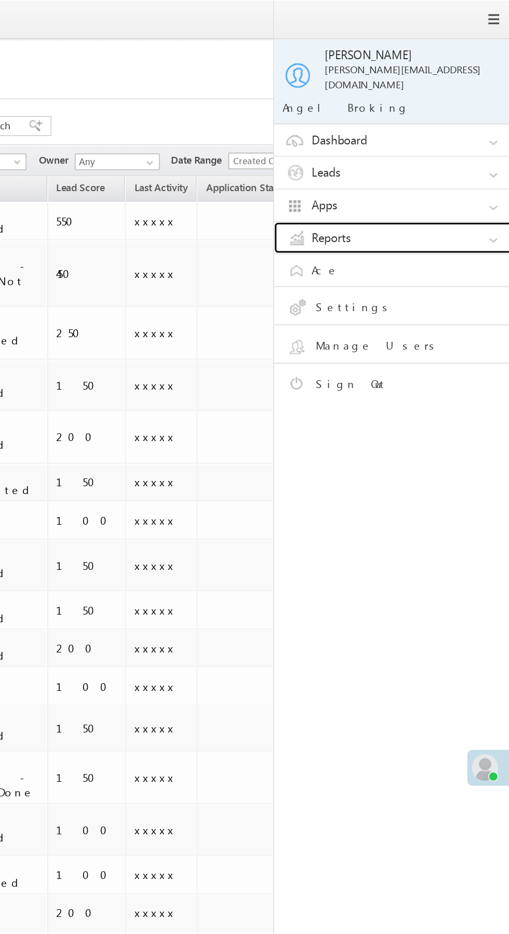
click at [444, 143] on link "Reports" at bounding box center [441, 148] width 156 height 20
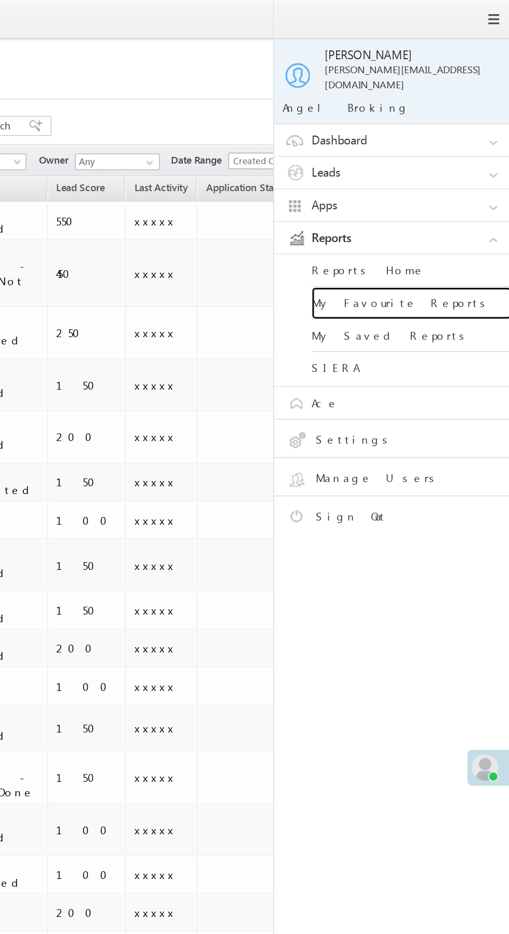
click at [449, 181] on link "My Favourite Reports" at bounding box center [448, 189] width 125 height 20
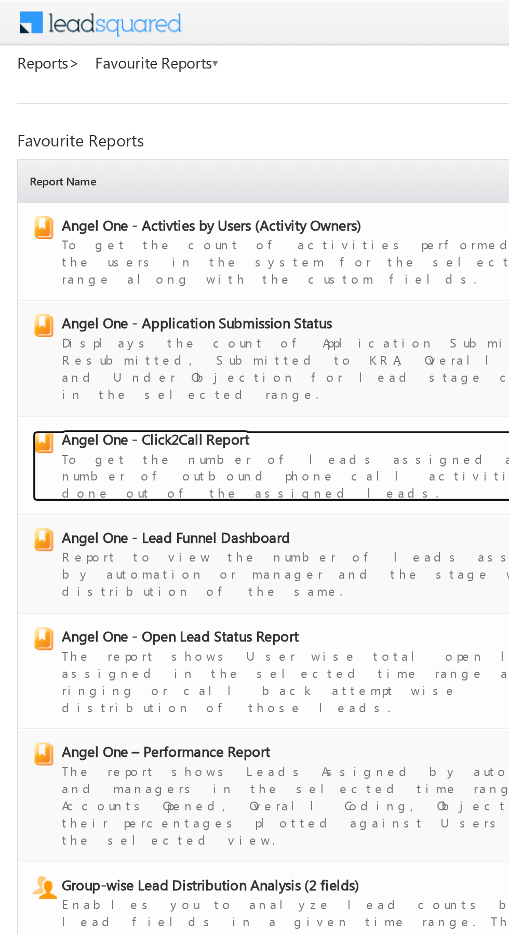
click at [116, 234] on span "Angel One - Click2Call Report" at bounding box center [86, 239] width 102 height 10
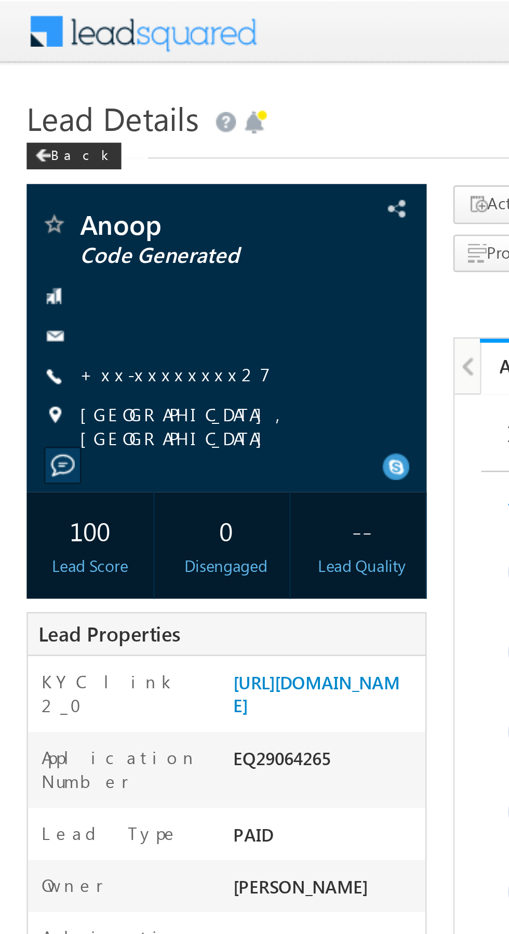
click at [65, 146] on link "+xx-xxxxxxxx27" at bounding box center [68, 145] width 74 height 9
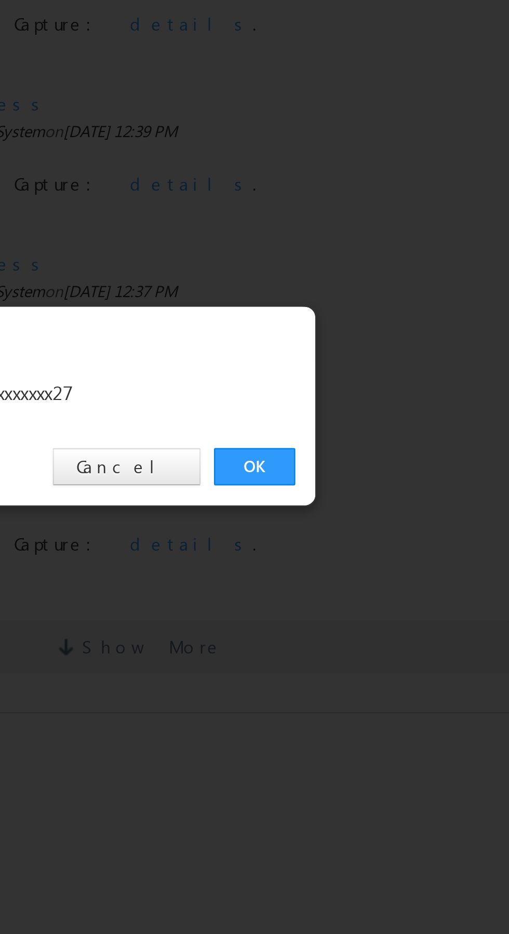
click at [378, 483] on link "OK" at bounding box center [382, 484] width 32 height 15
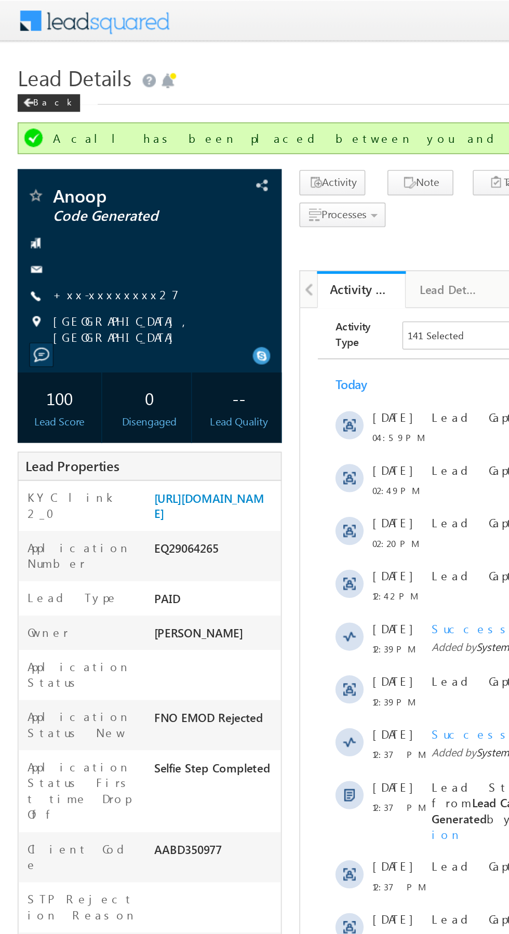
click at [65, 172] on link "+xx-xxxxxxxx27" at bounding box center [68, 173] width 74 height 9
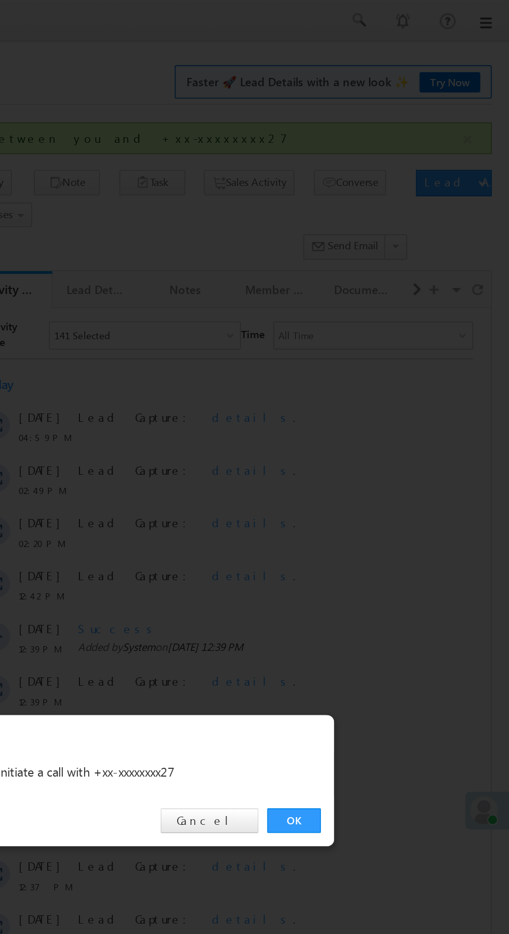
click at [390, 493] on div "OK Cancel" at bounding box center [260, 485] width 291 height 30
click at [380, 485] on link "OK" at bounding box center [382, 484] width 32 height 15
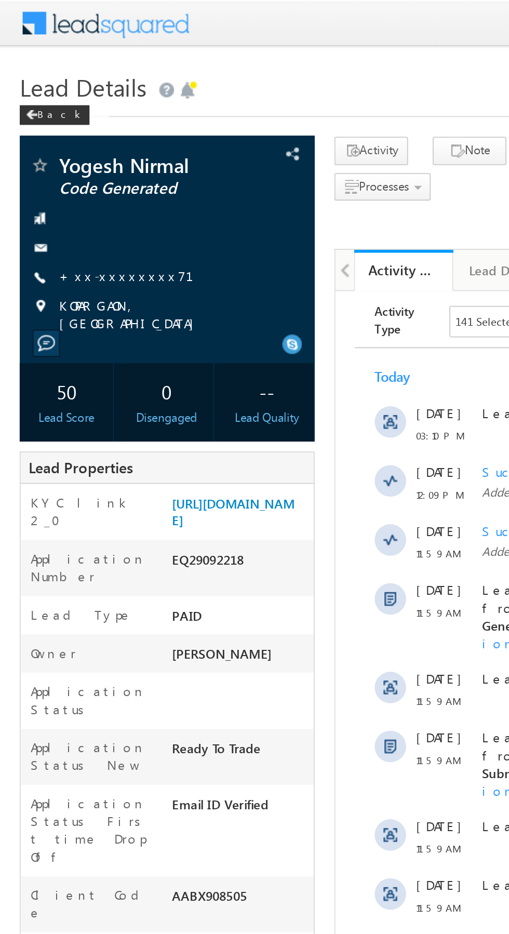
click at [62, 144] on link "+xx-xxxxxxxx71" at bounding box center [73, 145] width 84 height 9
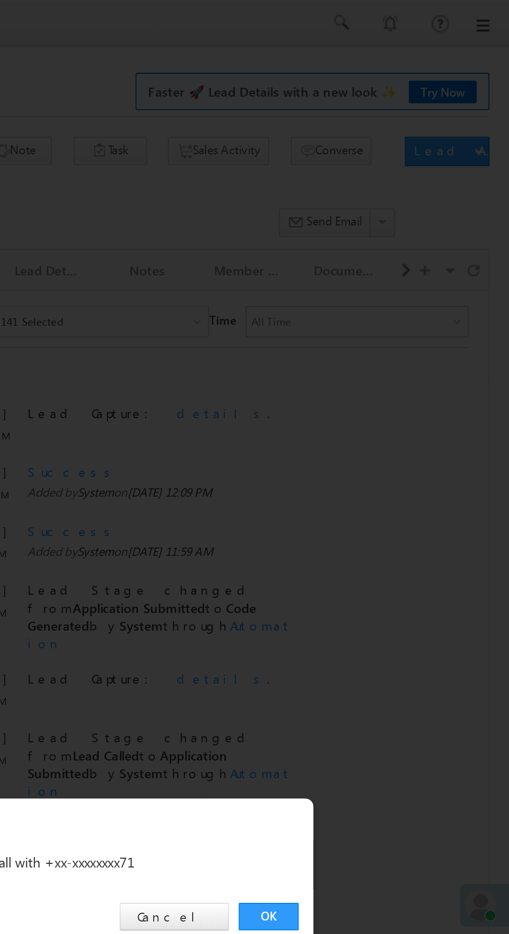
click at [386, 485] on link "OK" at bounding box center [382, 484] width 32 height 15
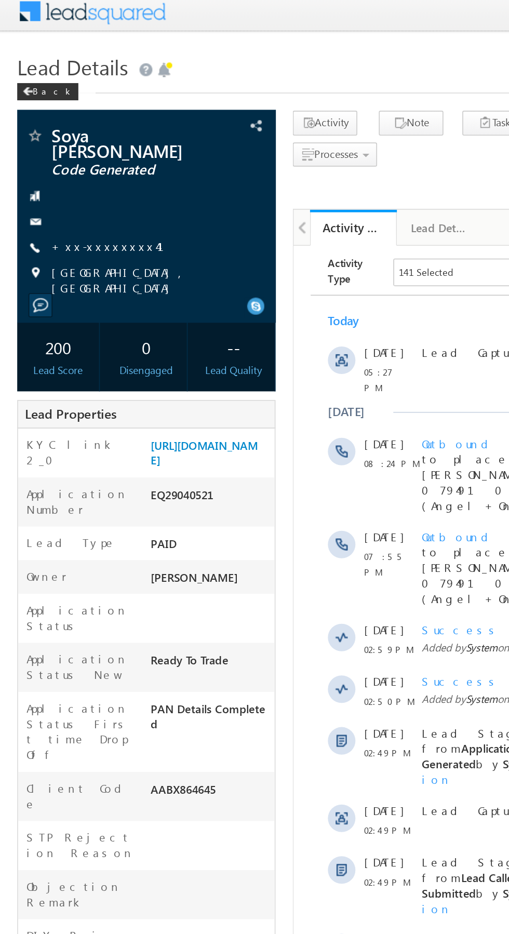
click at [60, 150] on link "+xx-xxxxxxxx41" at bounding box center [71, 154] width 81 height 9
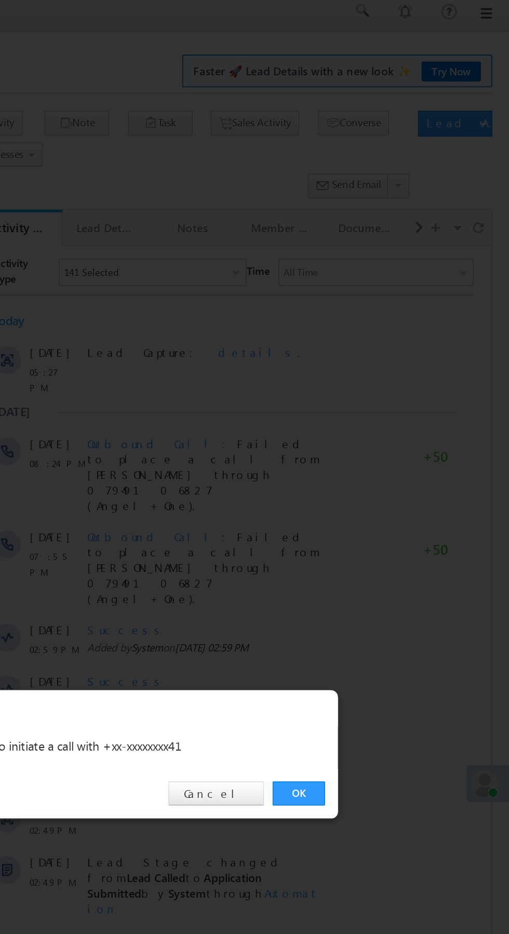
click at [378, 481] on link "OK" at bounding box center [382, 484] width 32 height 15
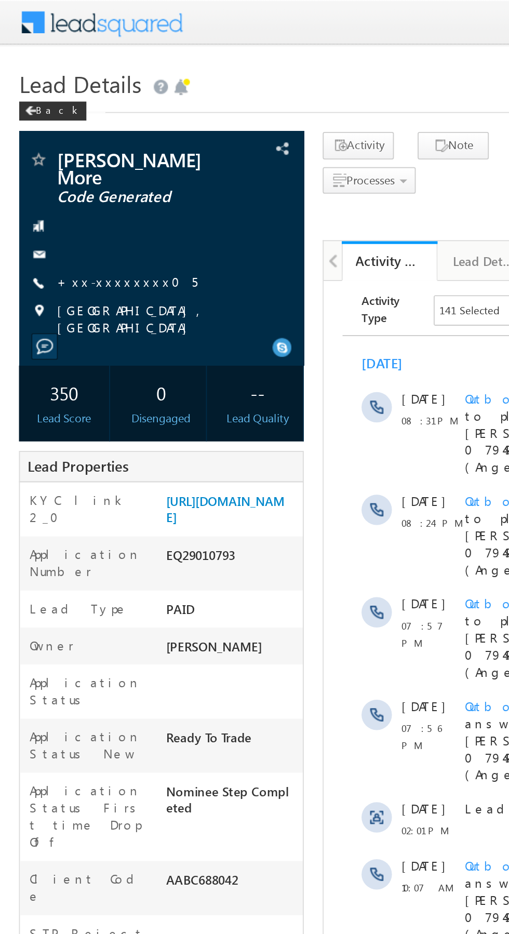
click at [58, 150] on link "+xx-xxxxxxxx05" at bounding box center [69, 154] width 77 height 9
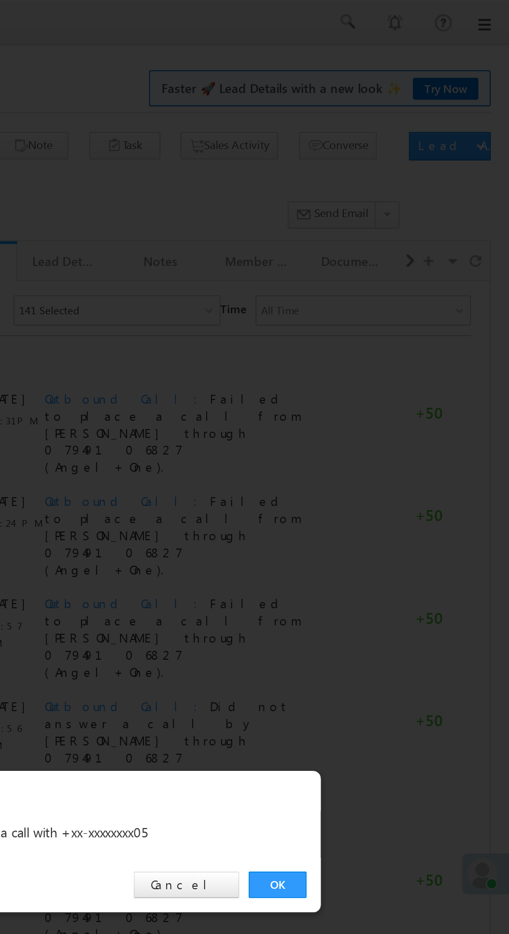
click at [387, 485] on link "OK" at bounding box center [382, 484] width 32 height 15
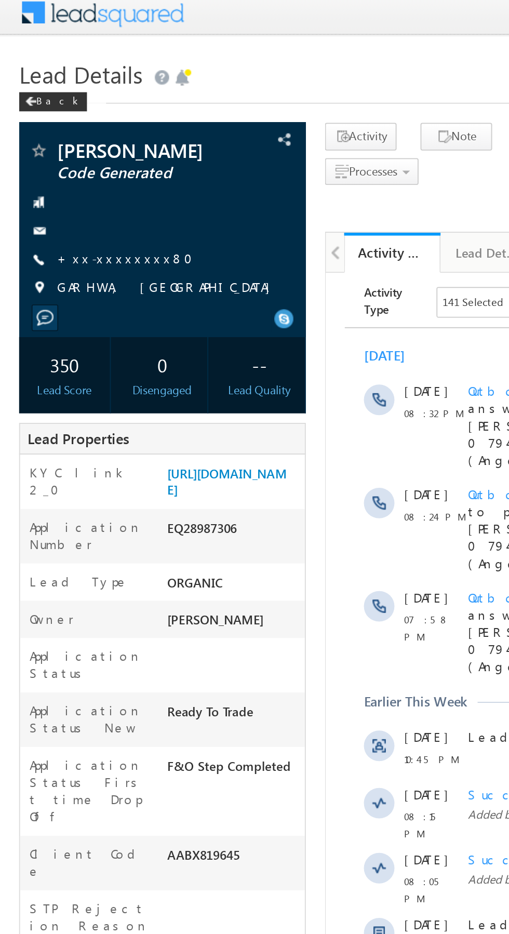
click at [63, 148] on link "+xx-xxxxxxxx80" at bounding box center [71, 145] width 80 height 9
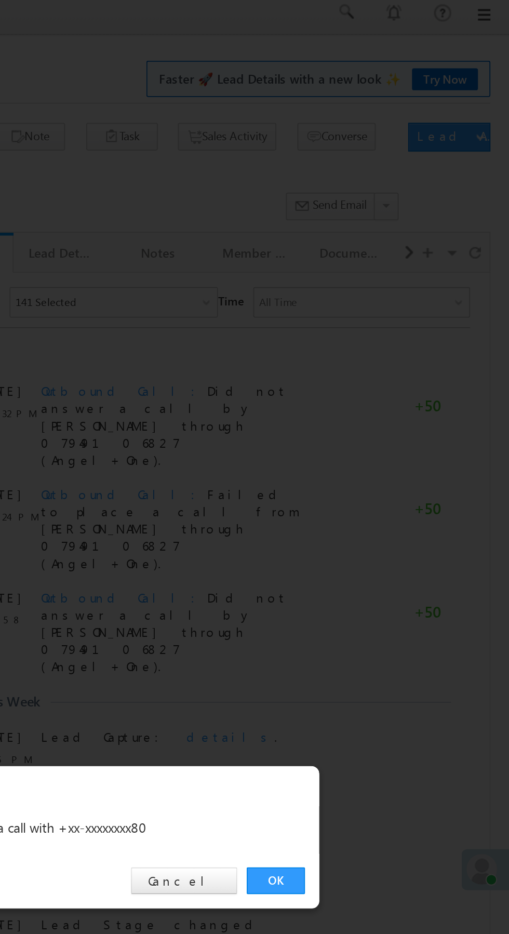
click at [388, 484] on link "OK" at bounding box center [382, 484] width 32 height 15
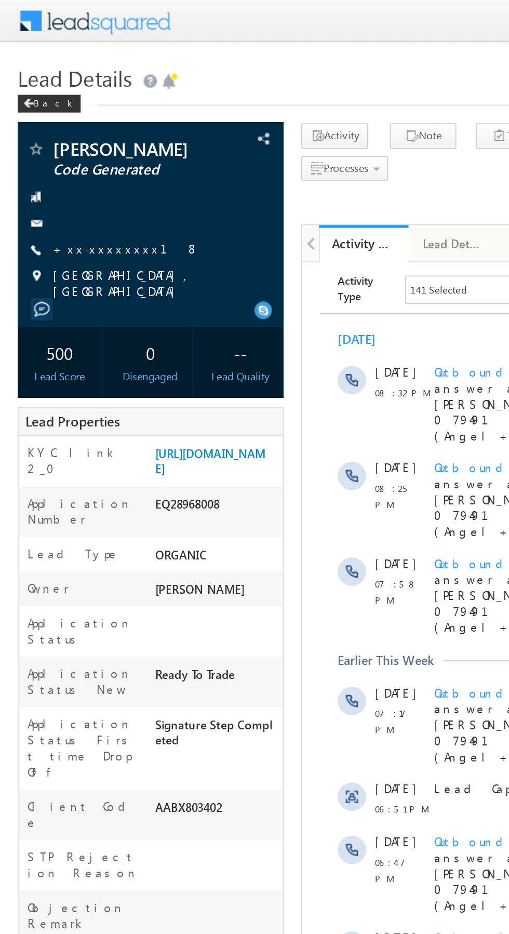
click at [75, 145] on link "+xx-xxxxxxxx18" at bounding box center [74, 145] width 86 height 9
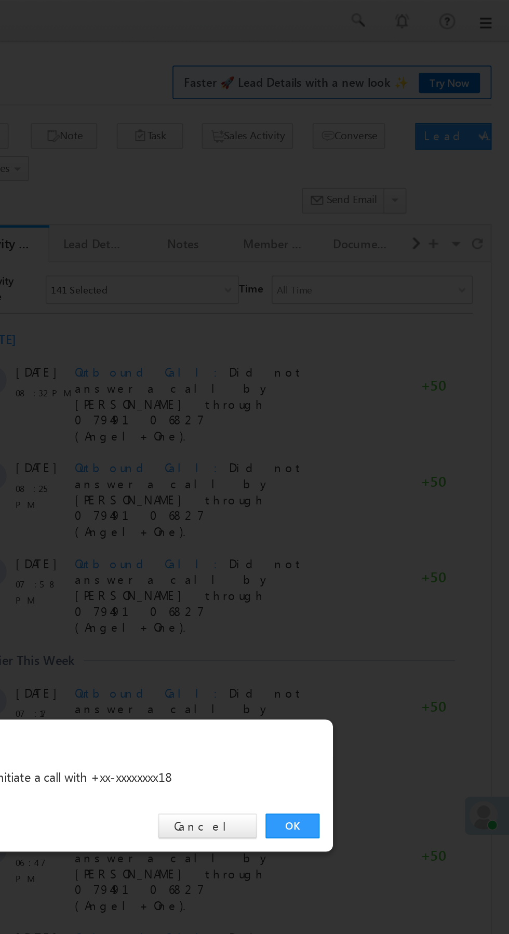
click at [389, 486] on link "OK" at bounding box center [382, 484] width 32 height 15
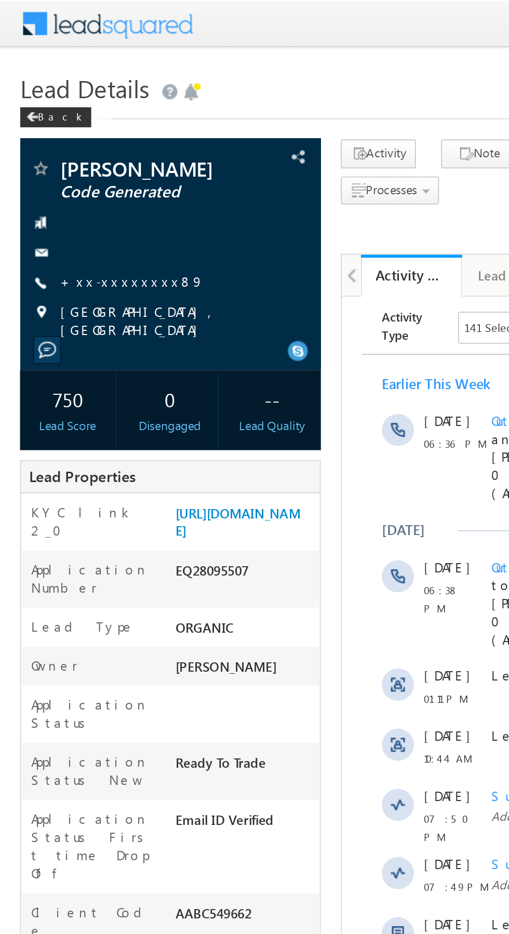
click at [64, 147] on link "+xx-xxxxxxxx89" at bounding box center [68, 145] width 75 height 9
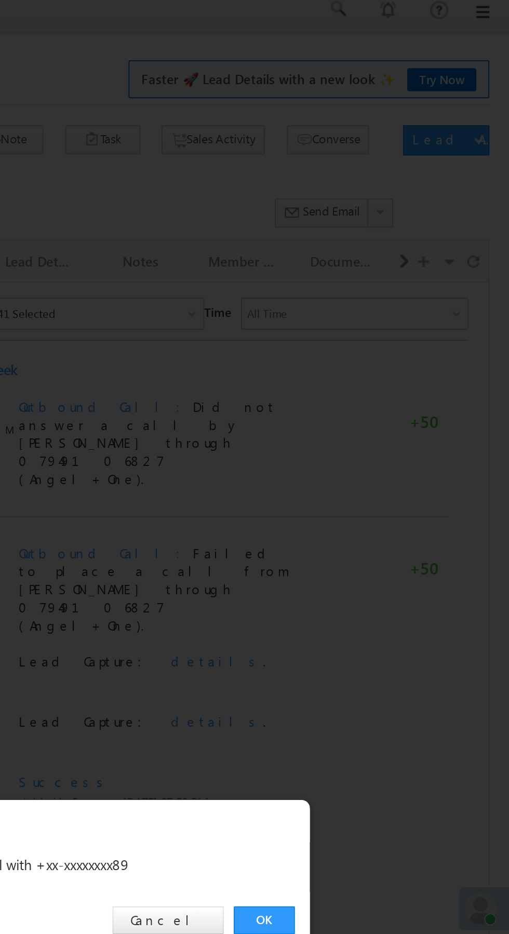
click at [388, 483] on link "OK" at bounding box center [382, 484] width 32 height 15
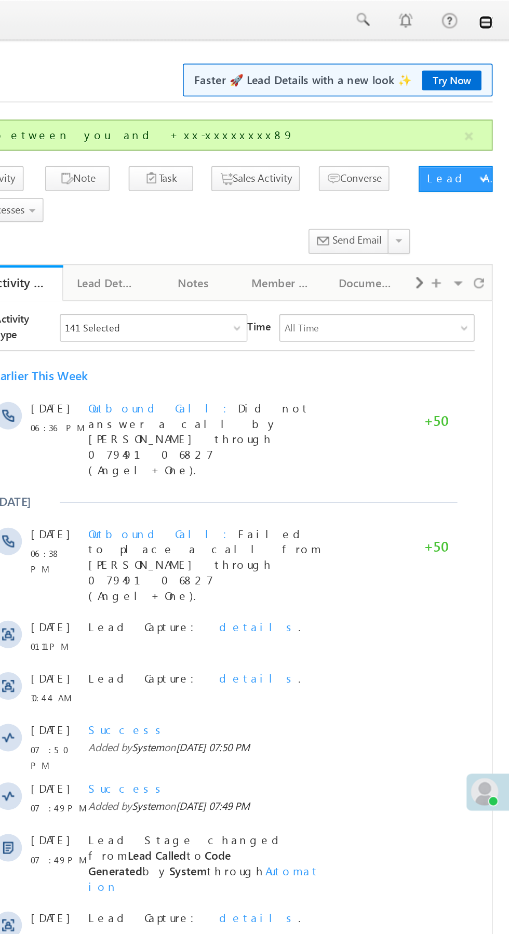
click at [494, 15] on link at bounding box center [494, 13] width 8 height 8
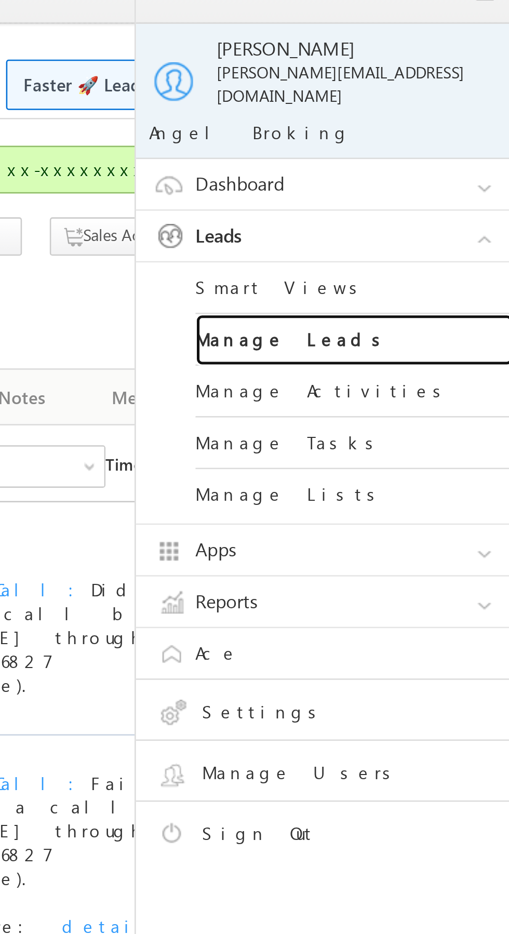
click at [457, 140] on link "Manage Leads" at bounding box center [448, 148] width 125 height 20
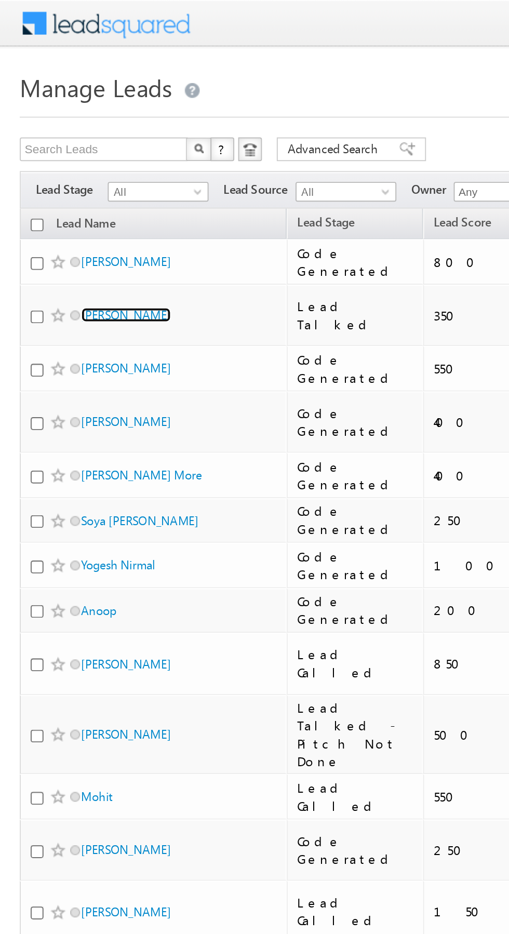
click at [90, 162] on link "[PERSON_NAME]" at bounding box center [66, 166] width 47 height 8
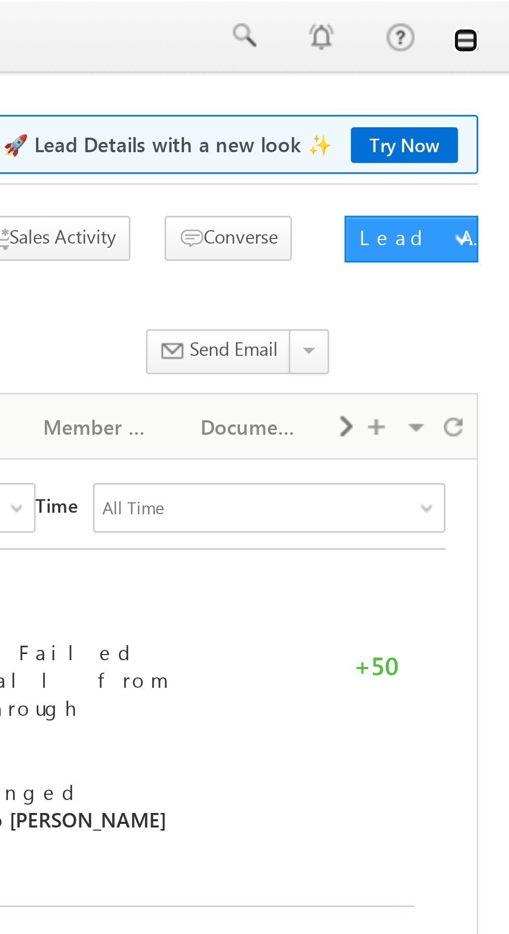
click at [495, 16] on link at bounding box center [494, 13] width 8 height 8
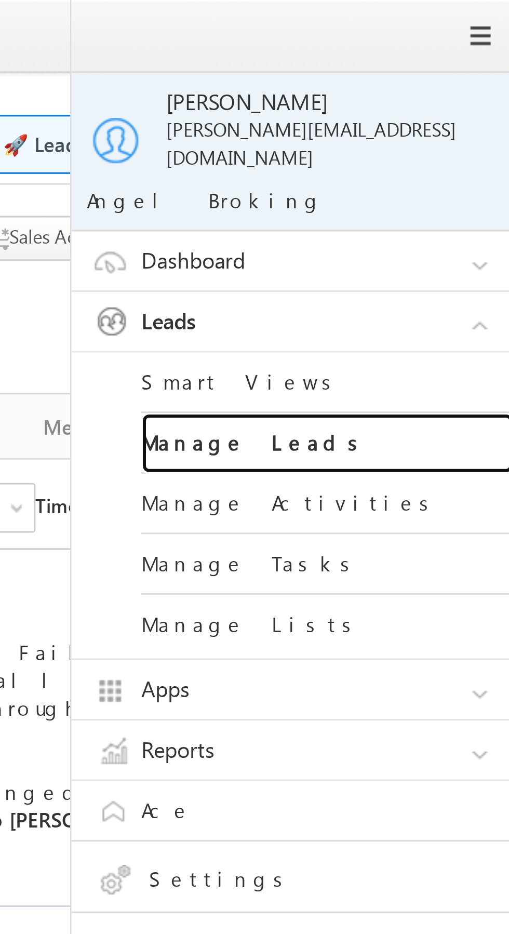
click at [459, 139] on link "Manage Leads" at bounding box center [448, 148] width 125 height 20
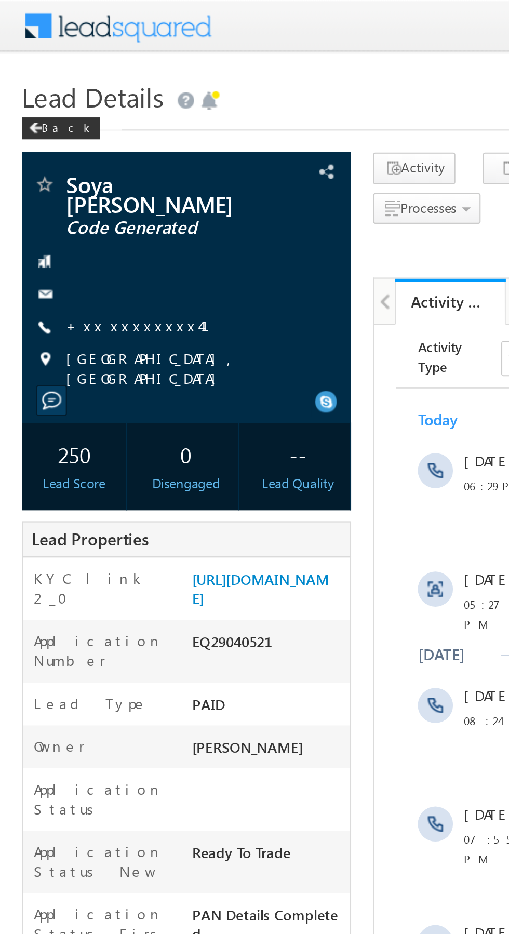
click at [58, 150] on link "+xx-xxxxxxxx41" at bounding box center [71, 154] width 81 height 9
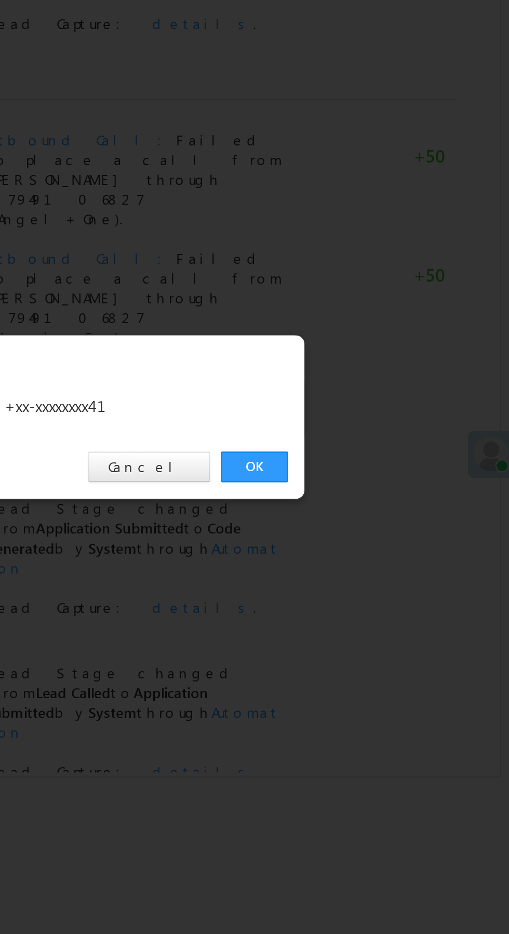
click at [384, 484] on link "OK" at bounding box center [382, 484] width 32 height 15
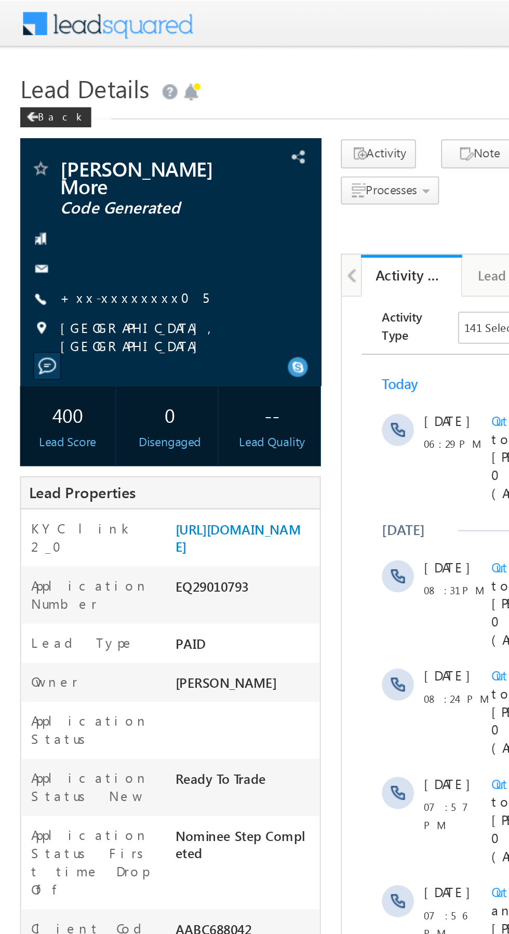
click at [59, 150] on link "+xx-xxxxxxxx05" at bounding box center [69, 154] width 77 height 9
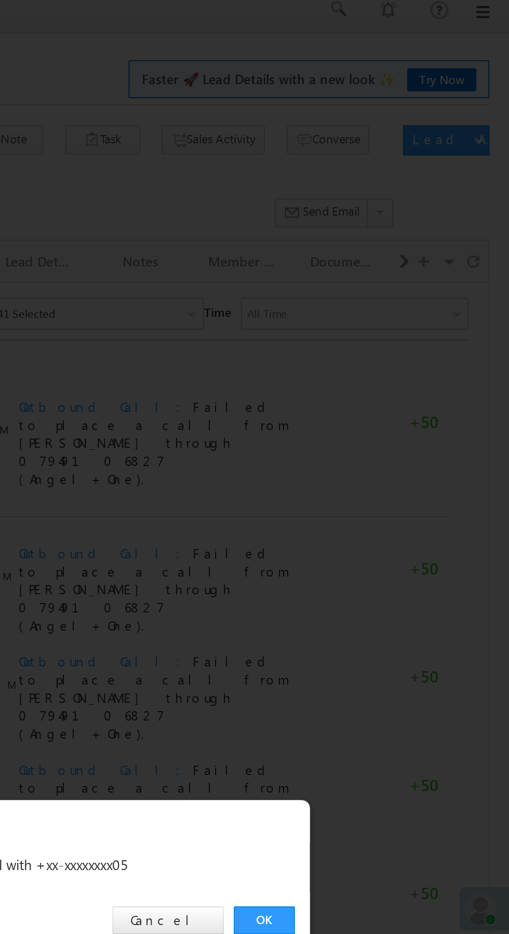
click at [387, 480] on link "OK" at bounding box center [382, 484] width 32 height 15
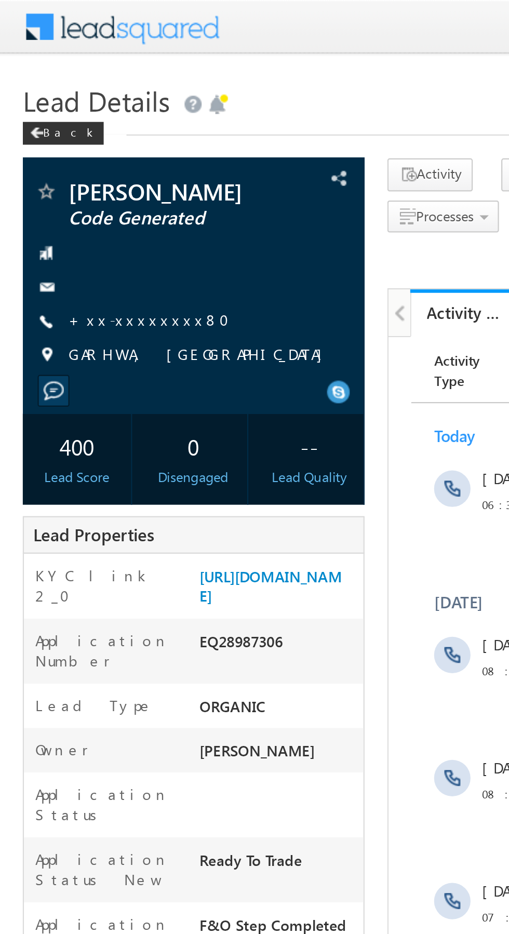
click at [62, 148] on link "+xx-xxxxxxxx80" at bounding box center [71, 145] width 80 height 9
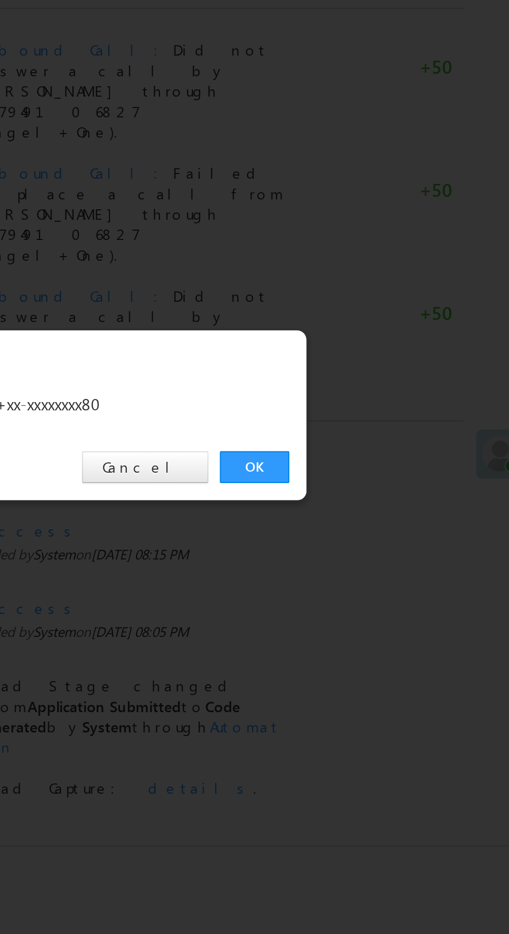
click at [382, 486] on link "OK" at bounding box center [382, 484] width 32 height 15
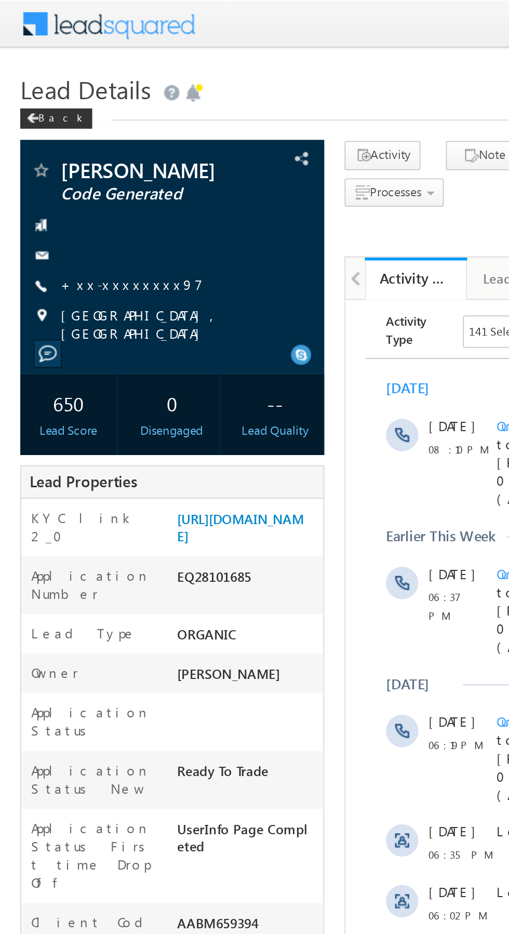
click at [60, 150] on link "+xx-xxxxxxxx97" at bounding box center [67, 145] width 73 height 9
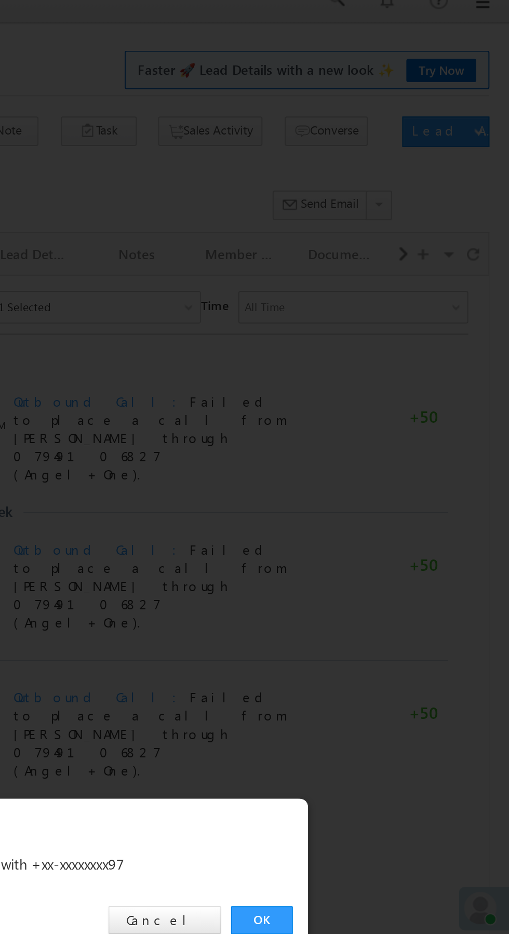
click at [380, 485] on link "OK" at bounding box center [382, 484] width 32 height 15
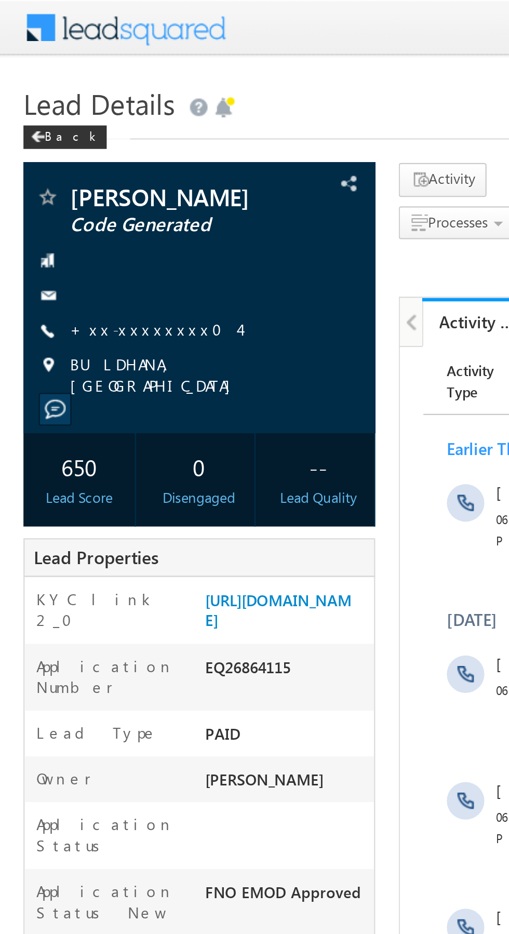
click at [59, 150] on link "+xx-xxxxxxxx04" at bounding box center [68, 145] width 75 height 9
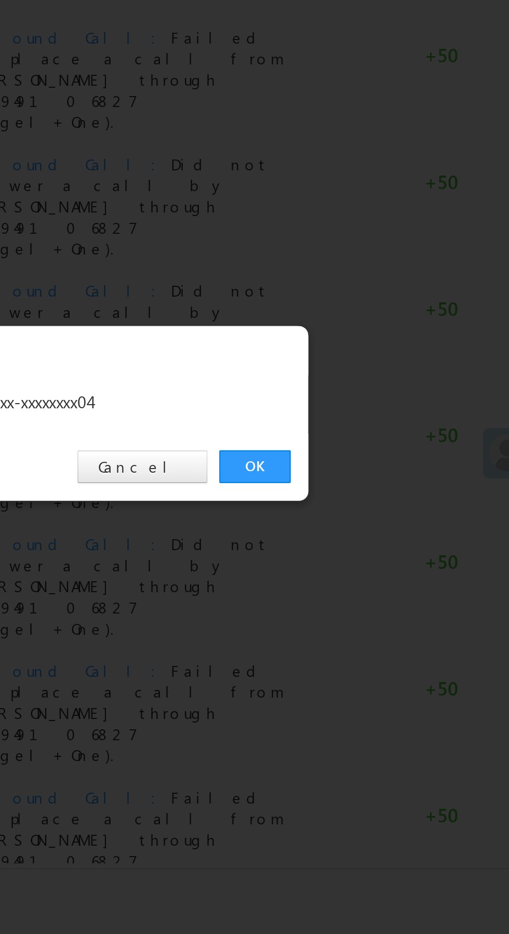
click at [376, 481] on link "OK" at bounding box center [382, 484] width 32 height 15
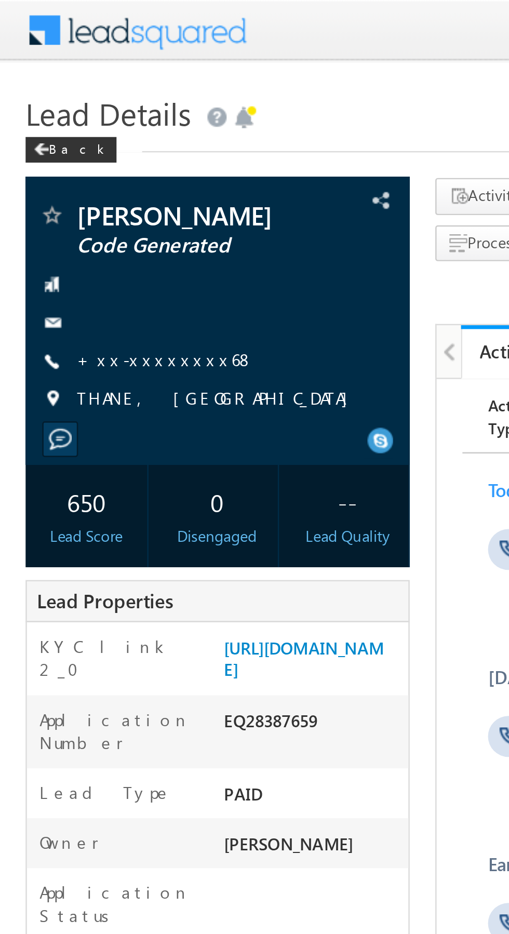
click at [62, 148] on link "+xx-xxxxxxxx68" at bounding box center [67, 145] width 72 height 9
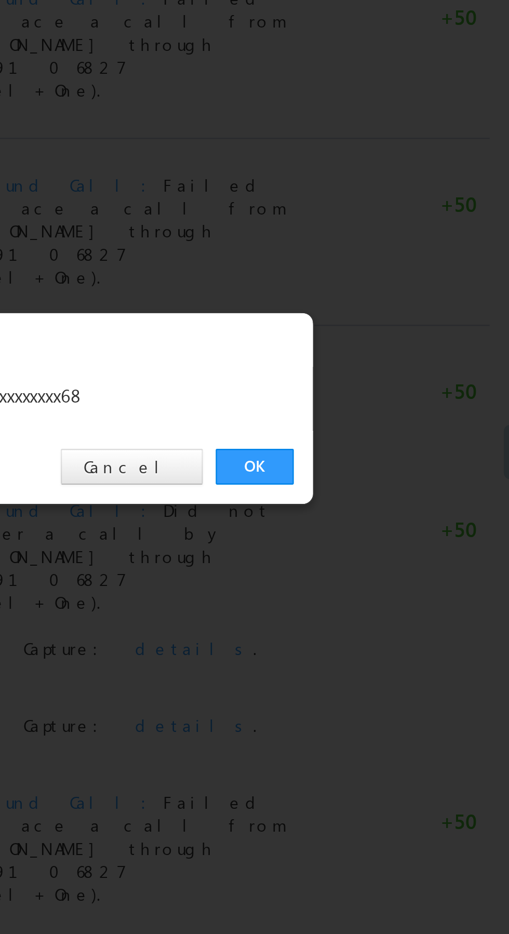
click at [386, 487] on link "OK" at bounding box center [382, 484] width 32 height 15
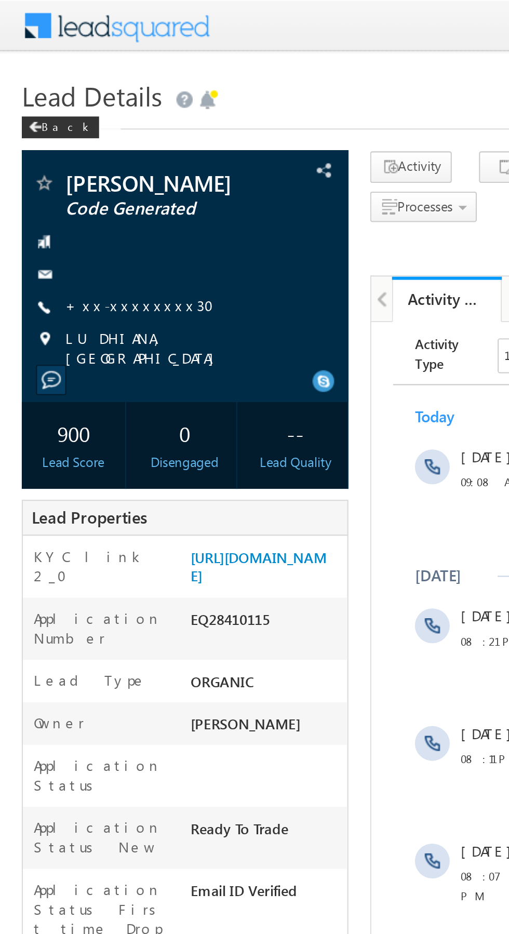
click at [57, 150] on link "+xx-xxxxxxxx30" at bounding box center [69, 145] width 77 height 9
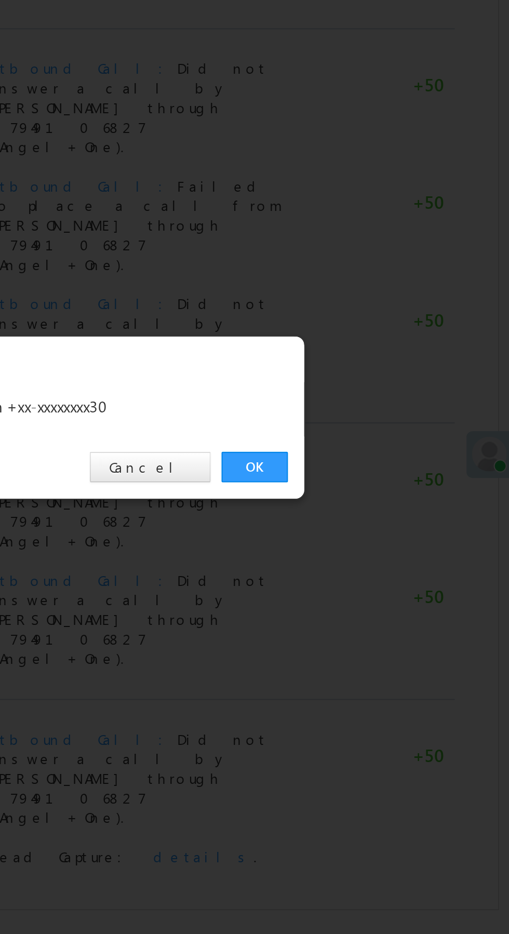
click at [378, 481] on link "OK" at bounding box center [382, 484] width 32 height 15
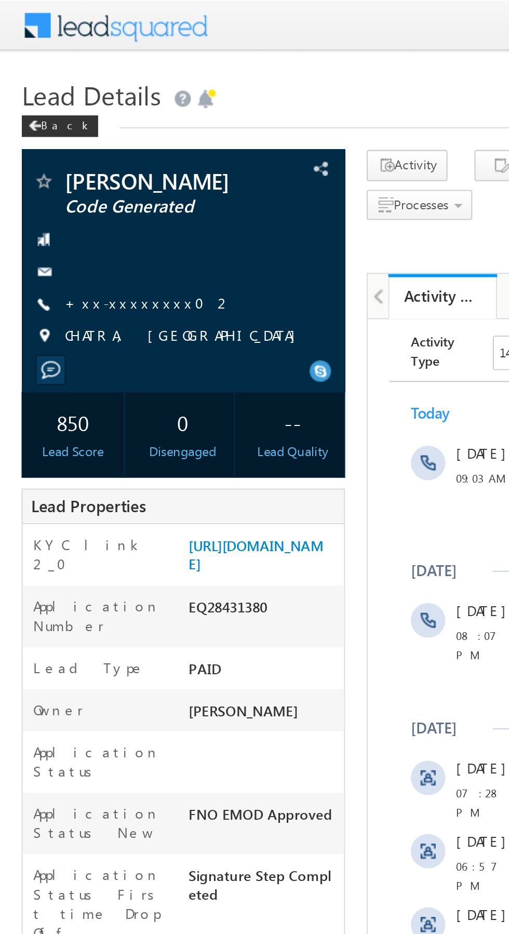
click at [62, 150] on link "+xx-xxxxxxxx02" at bounding box center [71, 145] width 81 height 9
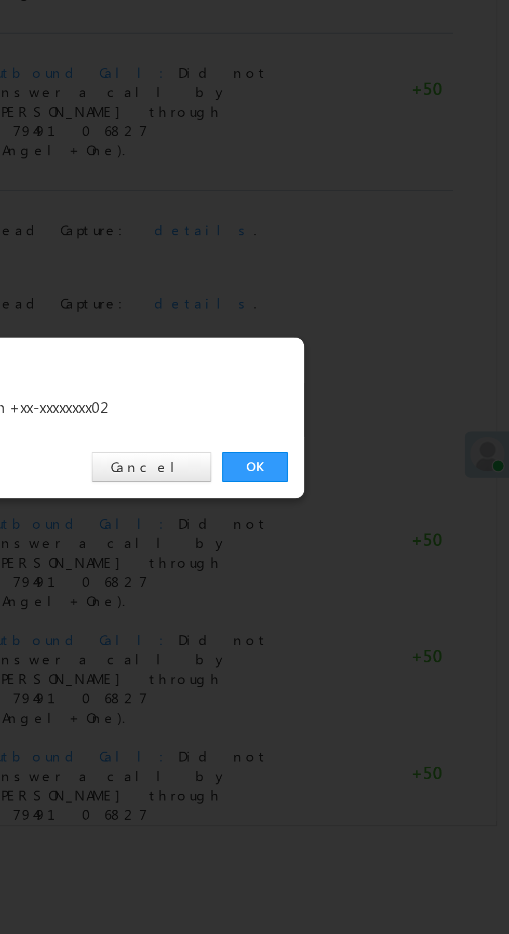
click at [384, 481] on link "OK" at bounding box center [382, 484] width 32 height 15
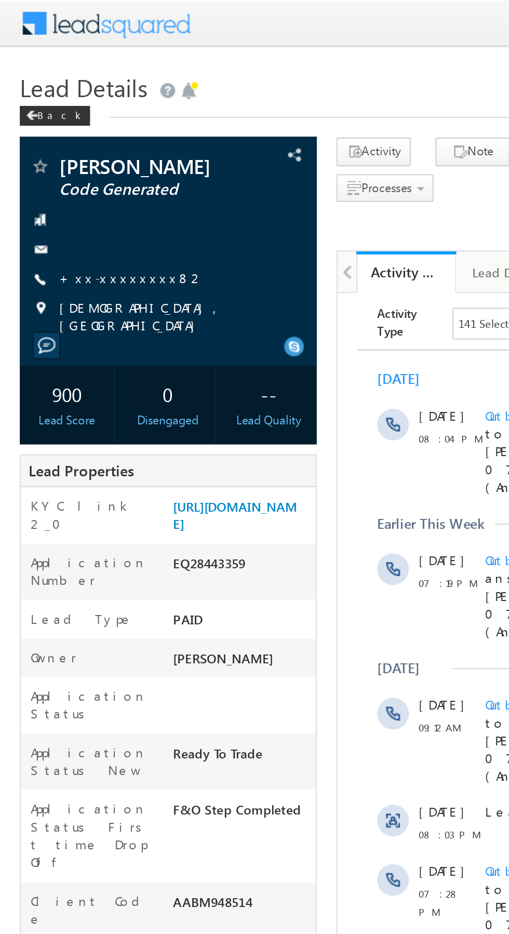
click at [67, 144] on link "+xx-xxxxxxxx82" at bounding box center [69, 145] width 76 height 9
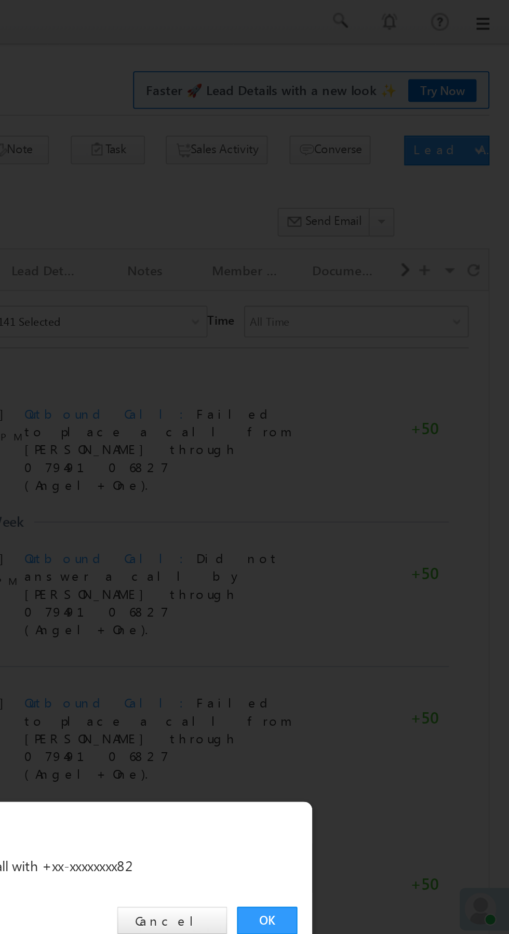
click at [384, 482] on link "OK" at bounding box center [382, 484] width 32 height 15
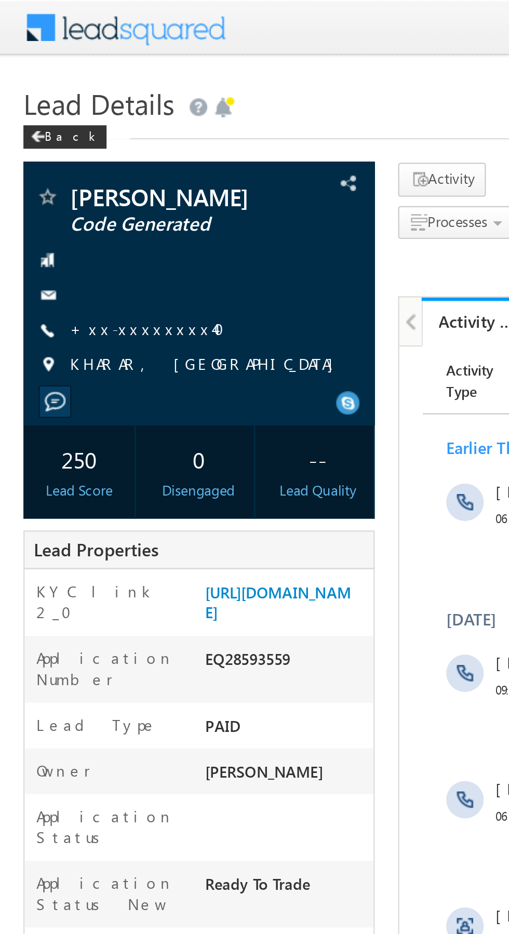
click at [65, 149] on link "+xx-xxxxxxxx40" at bounding box center [68, 145] width 75 height 9
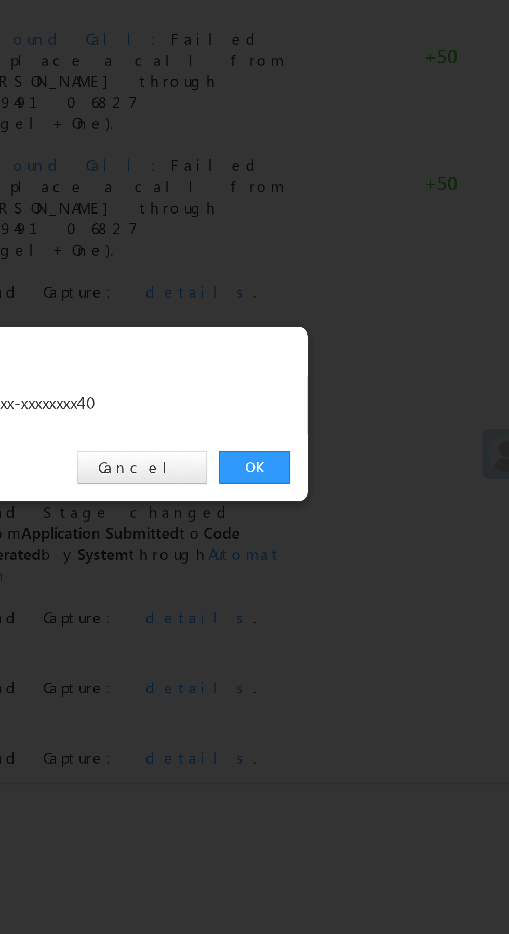
click at [380, 483] on link "OK" at bounding box center [382, 484] width 32 height 15
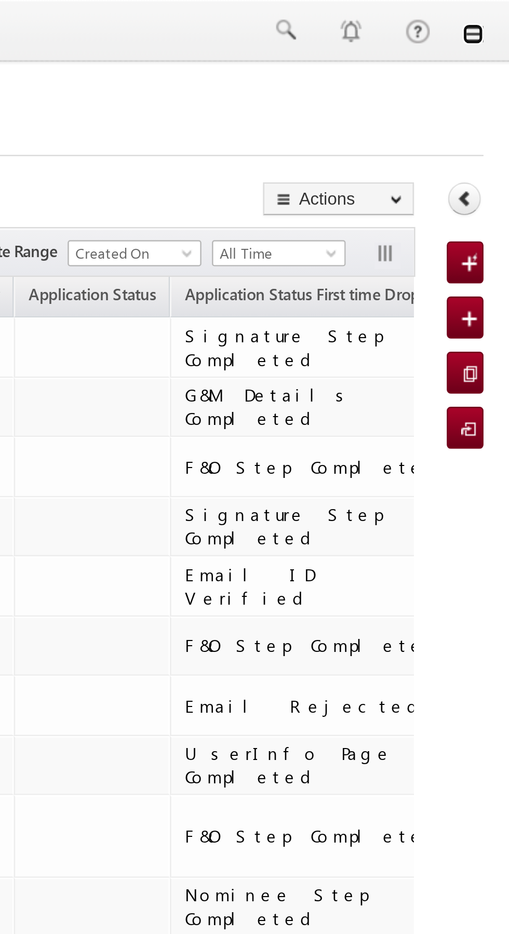
click at [495, 15] on link at bounding box center [494, 13] width 8 height 8
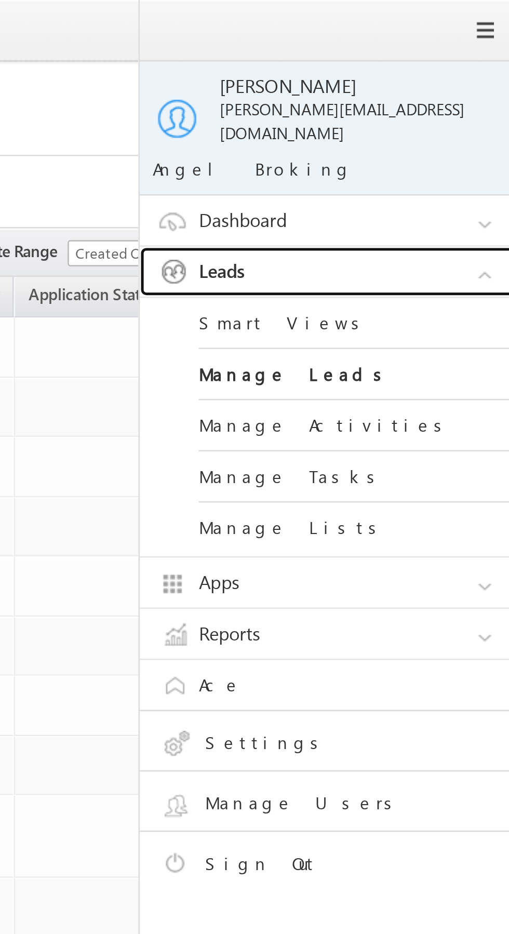
click at [456, 98] on link "Leads" at bounding box center [441, 108] width 156 height 20
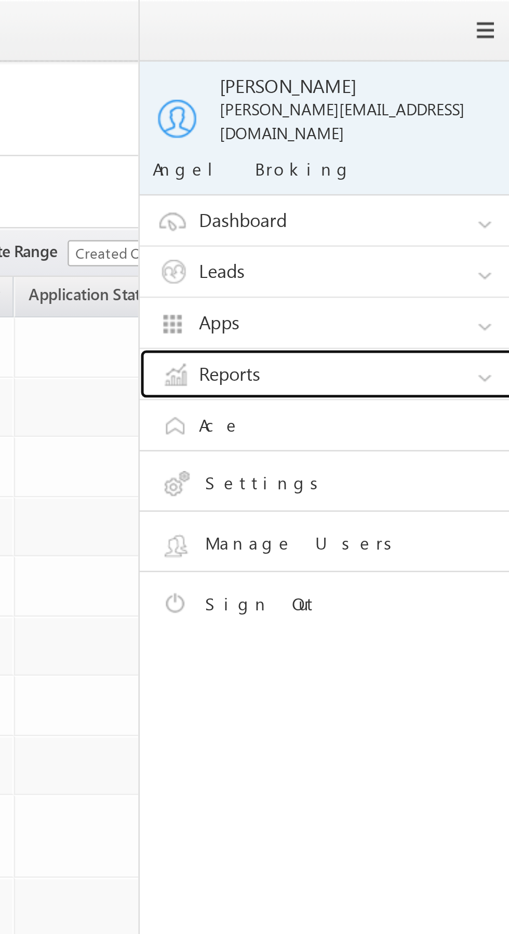
click at [448, 144] on link "Reports" at bounding box center [441, 148] width 156 height 20
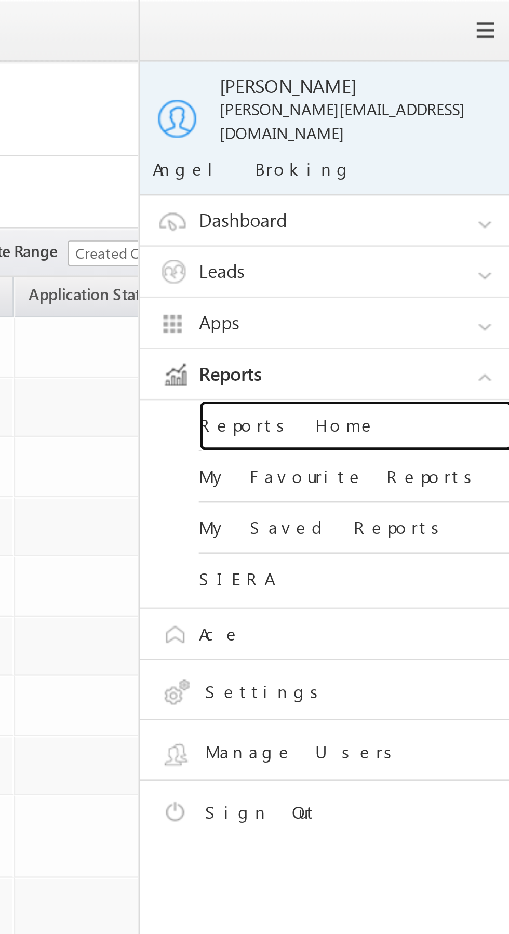
click at [440, 159] on link "Reports Home" at bounding box center [448, 168] width 125 height 20
